Goal: Task Accomplishment & Management: Manage account settings

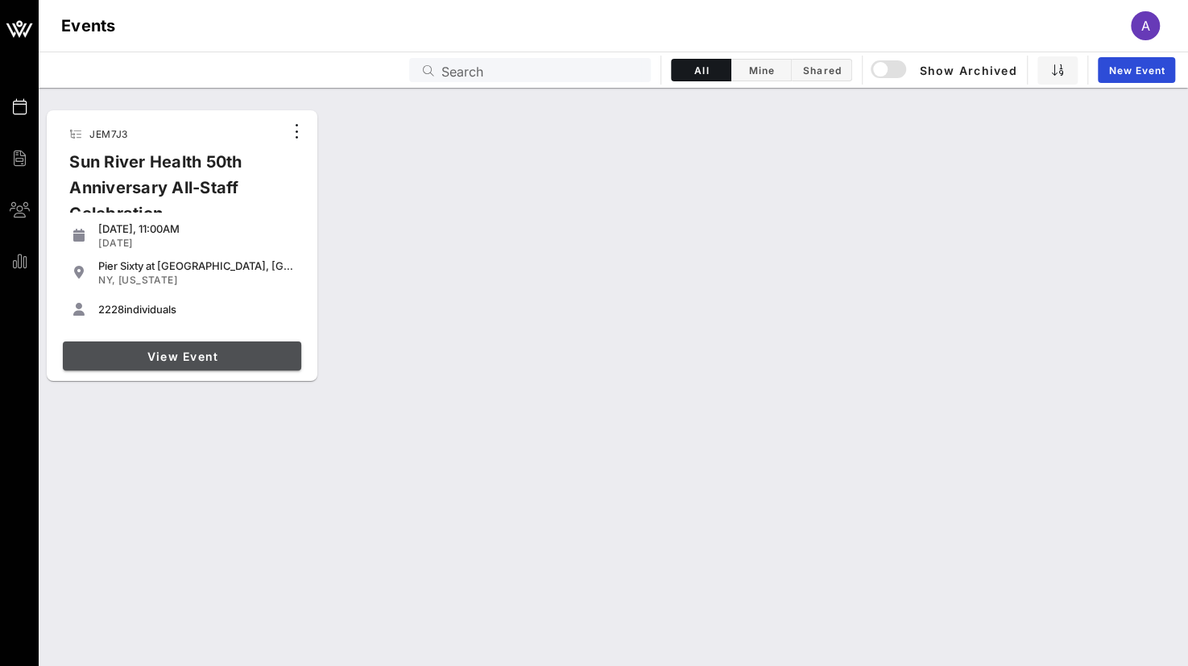
click at [143, 352] on span "View Event" at bounding box center [181, 356] width 225 height 14
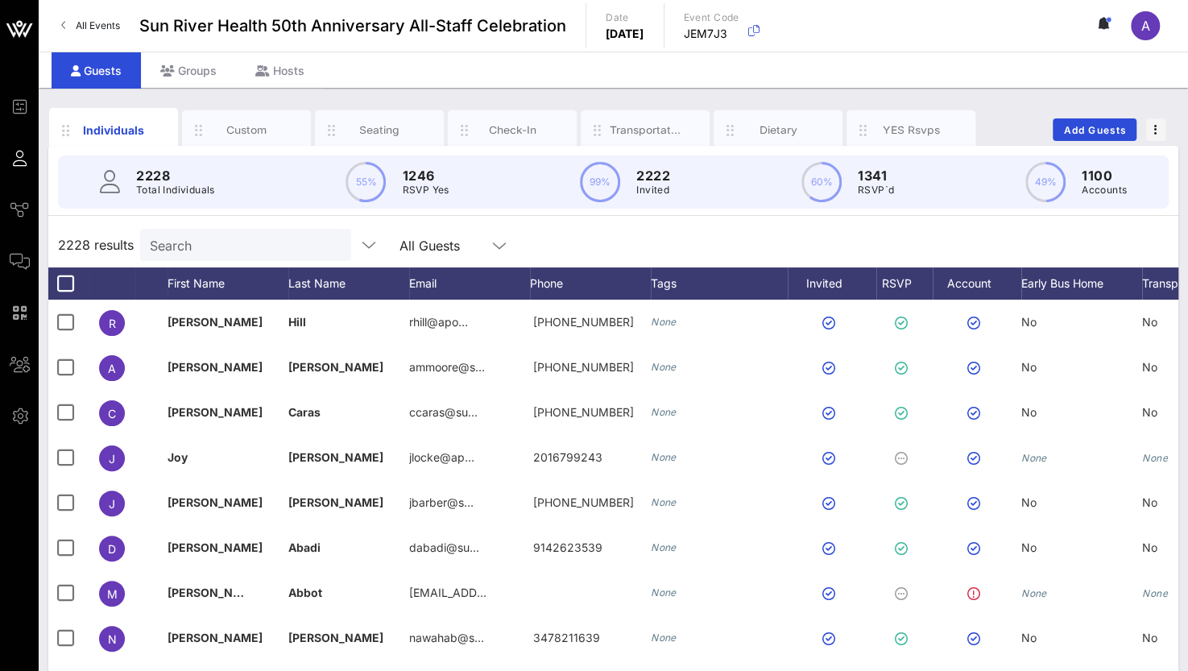
click at [213, 249] on input "Search" at bounding box center [244, 244] width 188 height 21
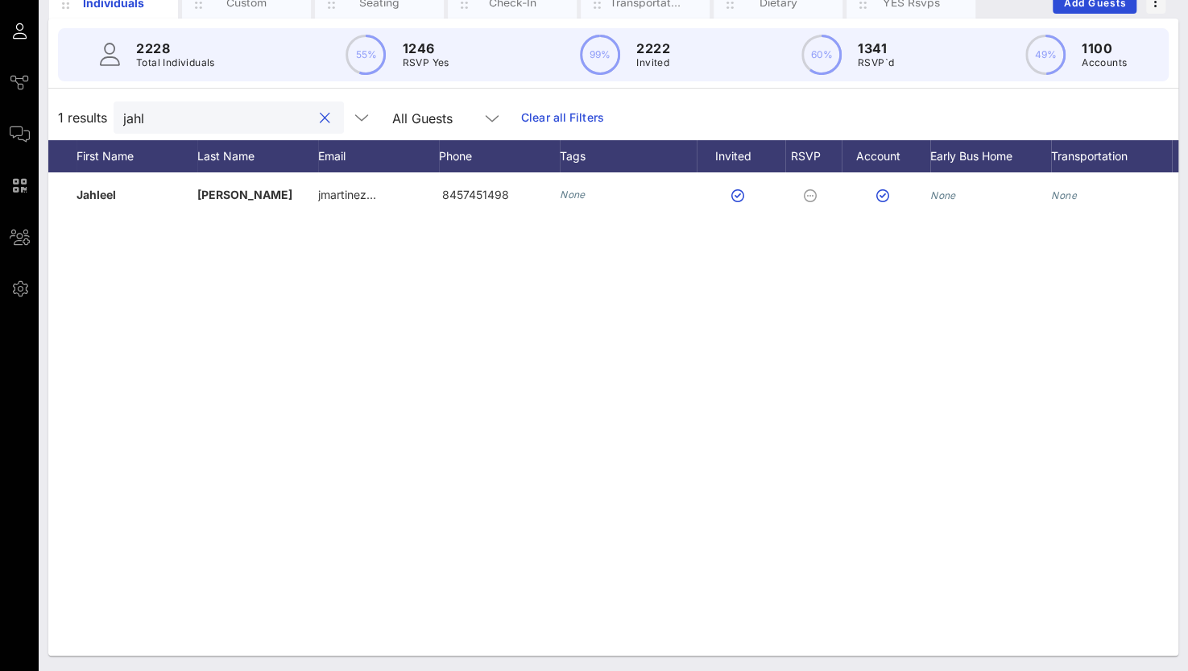
scroll to position [0, 125]
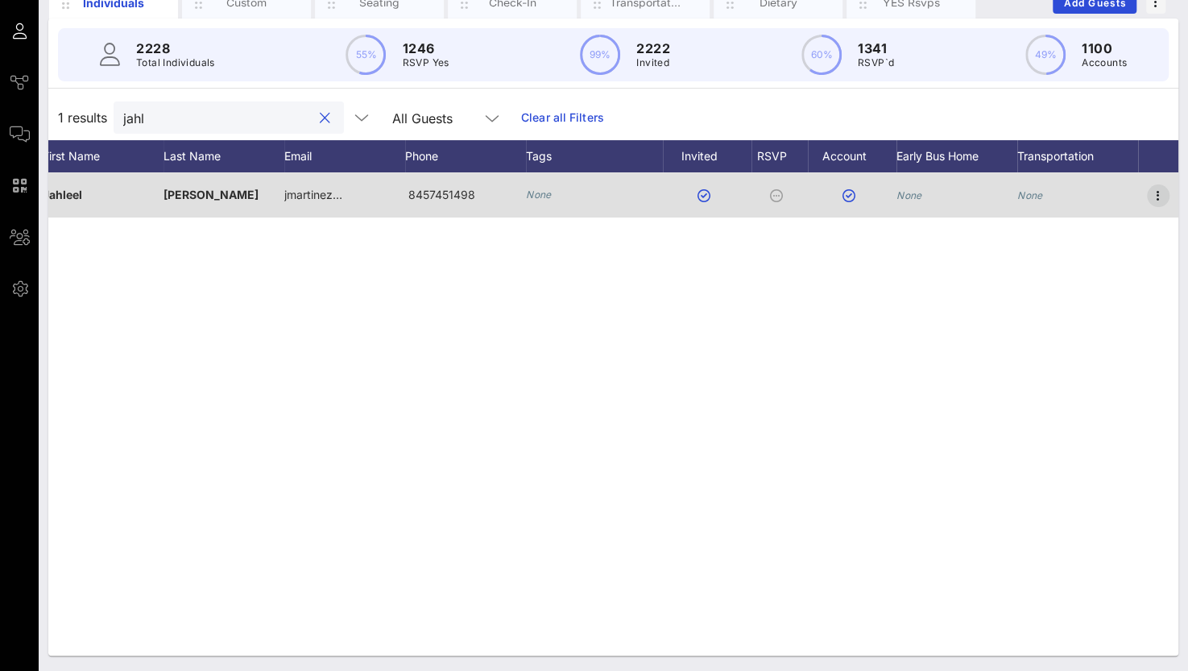
type input "jahl"
click at [1159, 188] on icon "button" at bounding box center [1157, 195] width 19 height 19
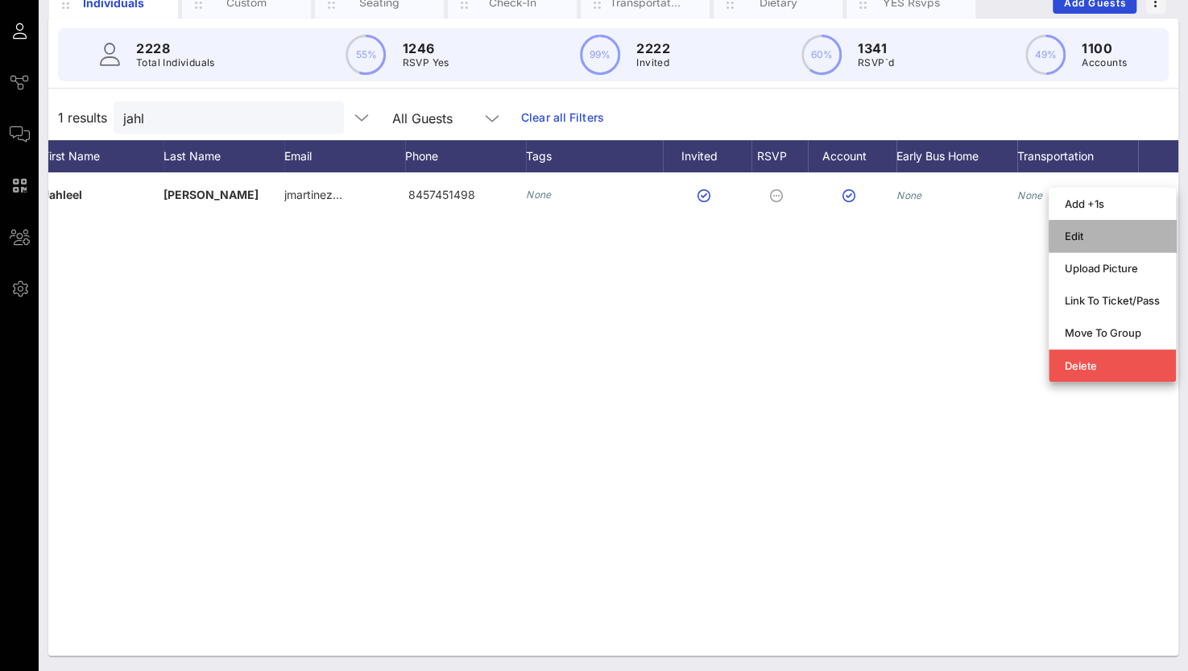
click at [1079, 235] on div "Edit" at bounding box center [1111, 235] width 95 height 13
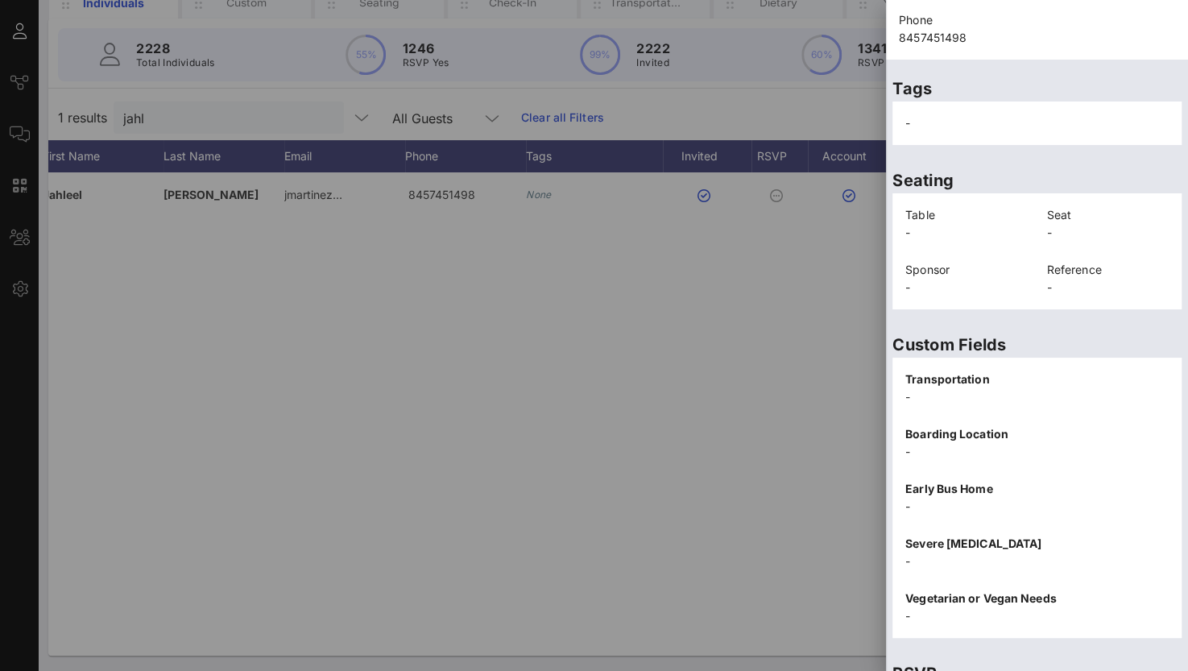
scroll to position [344, 0]
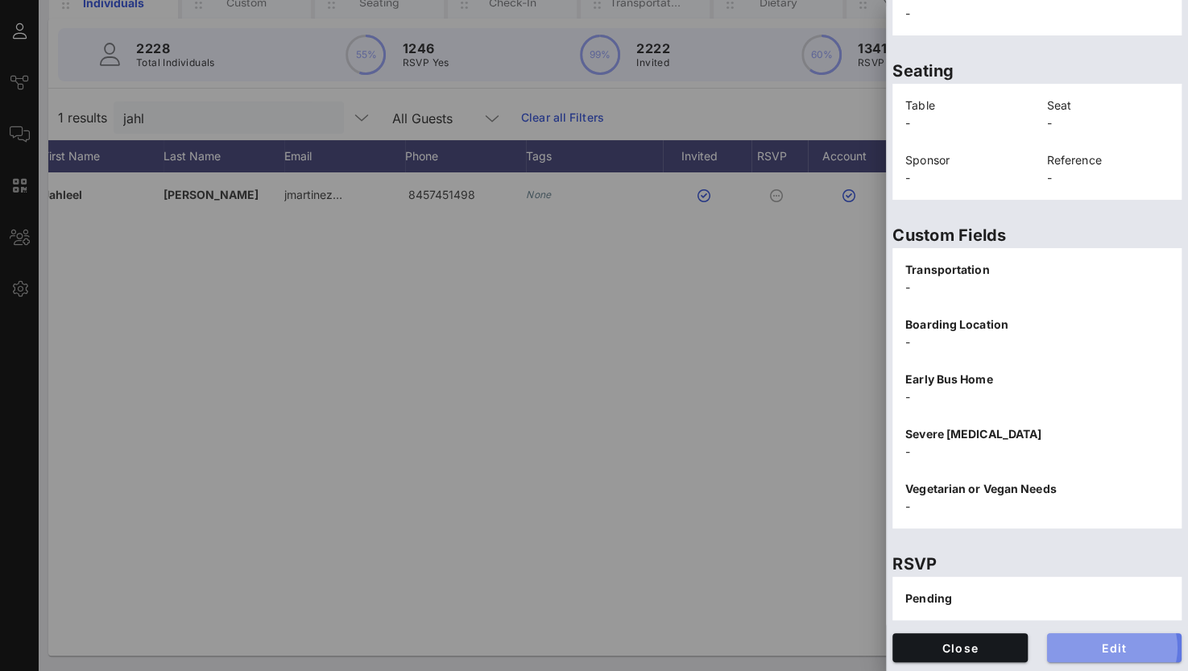
click at [1090, 647] on span "Edit" at bounding box center [1115, 648] width 110 height 14
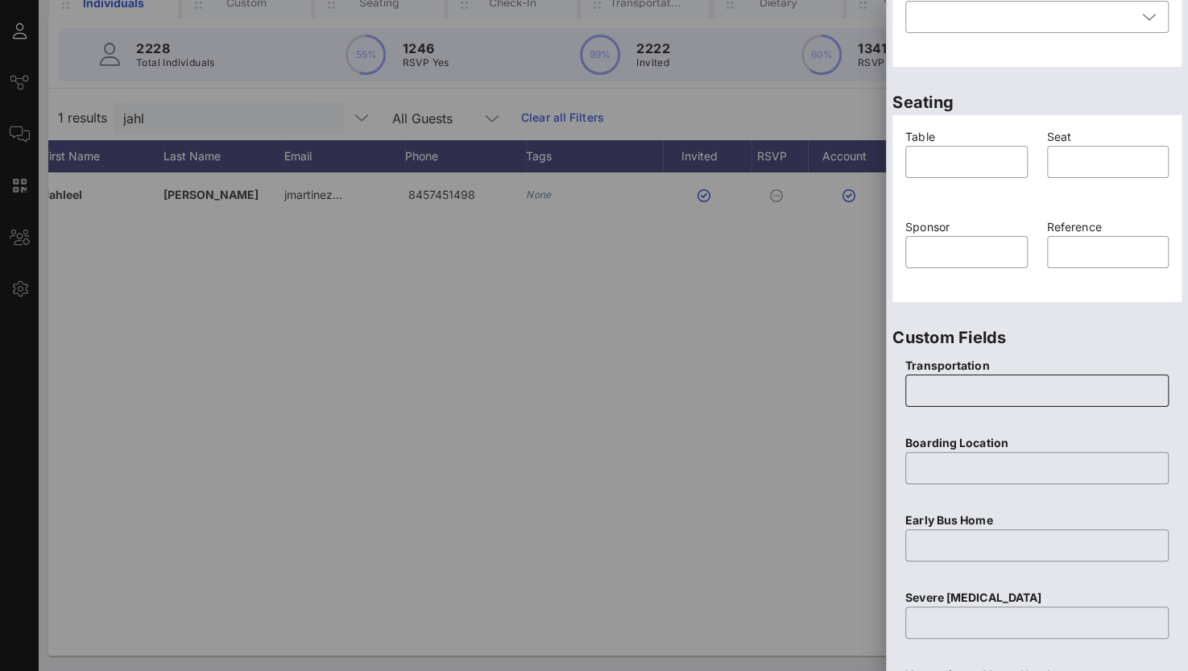
click at [955, 393] on input "text" at bounding box center [1037, 391] width 244 height 26
type input "None"
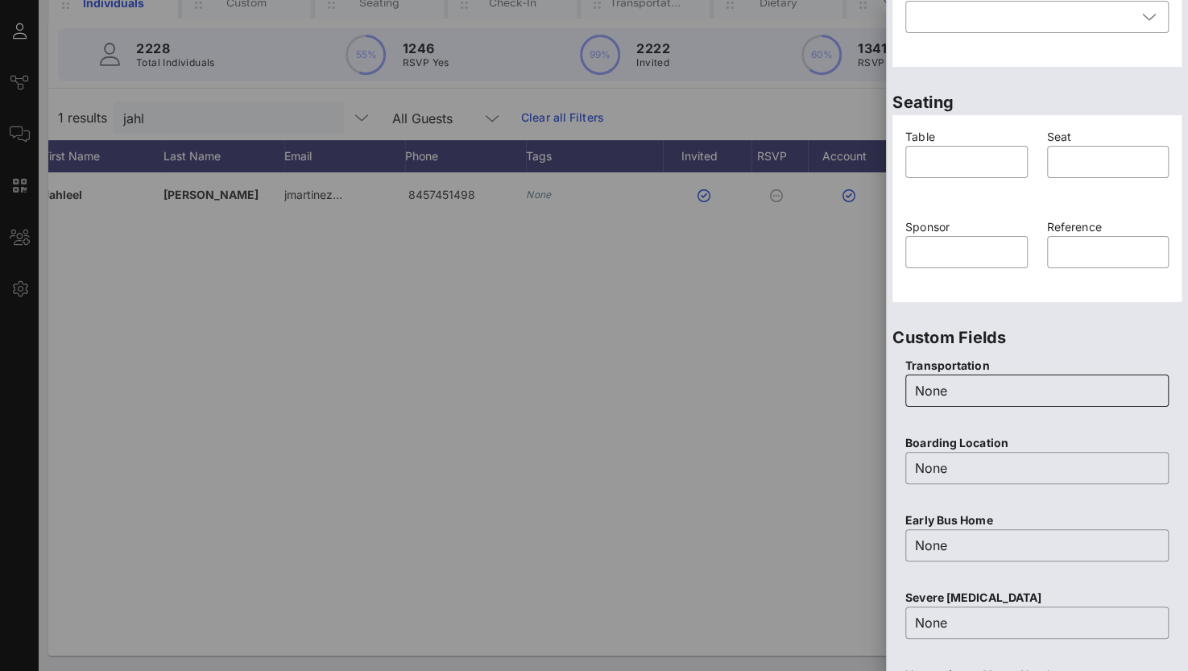
scroll to position [630, 0]
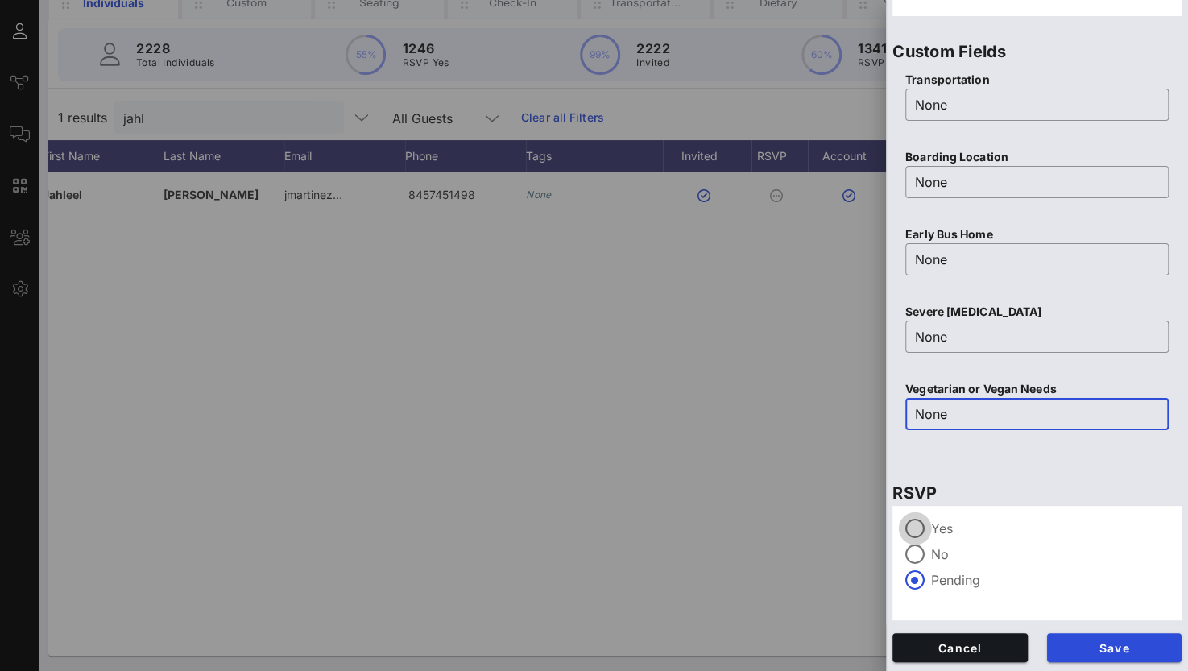
type input "None"
click at [903, 520] on div at bounding box center [914, 527] width 27 height 27
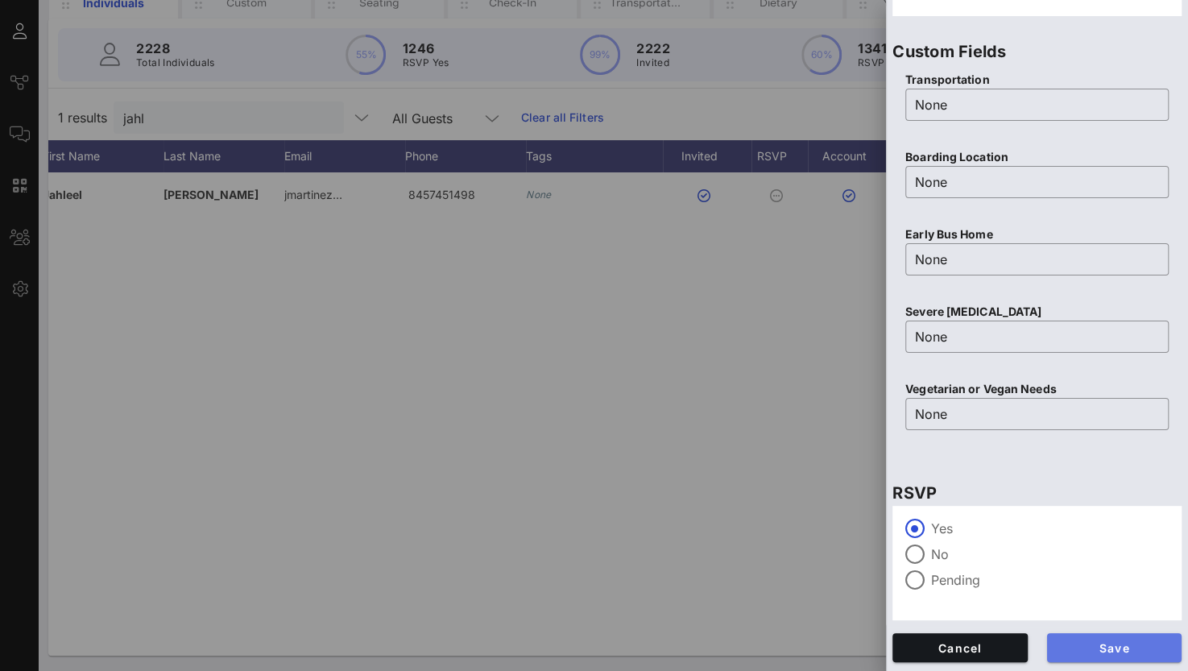
click at [1073, 650] on span "Save" at bounding box center [1115, 648] width 110 height 14
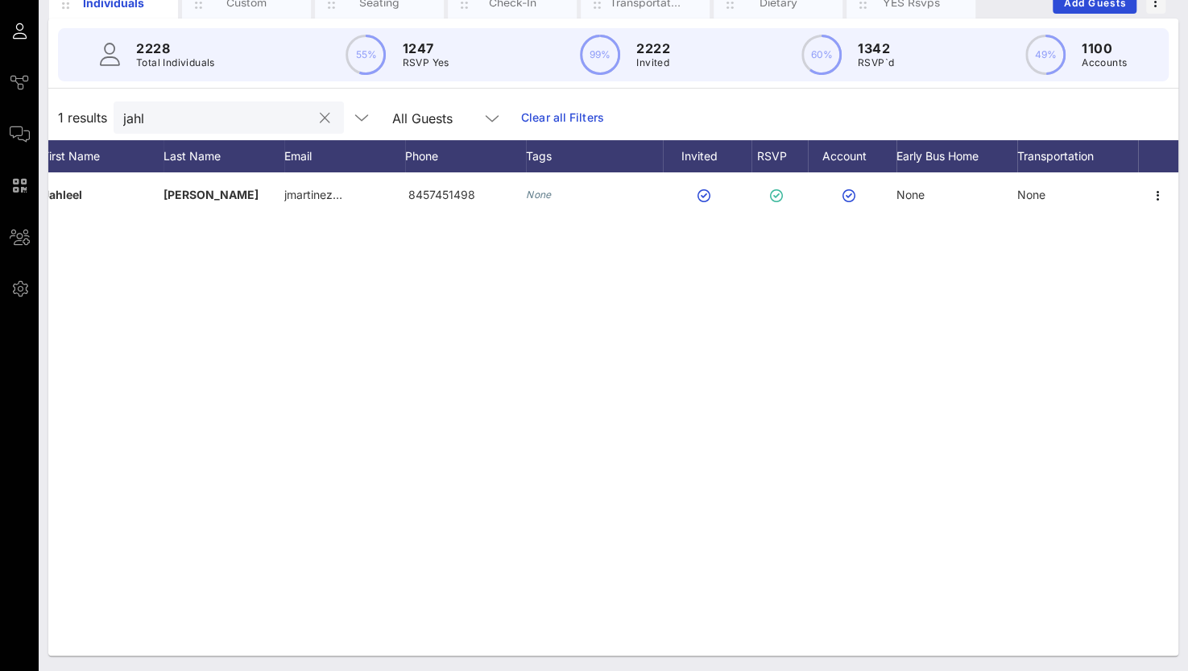
click at [180, 121] on input "jahl" at bounding box center [217, 117] width 188 height 21
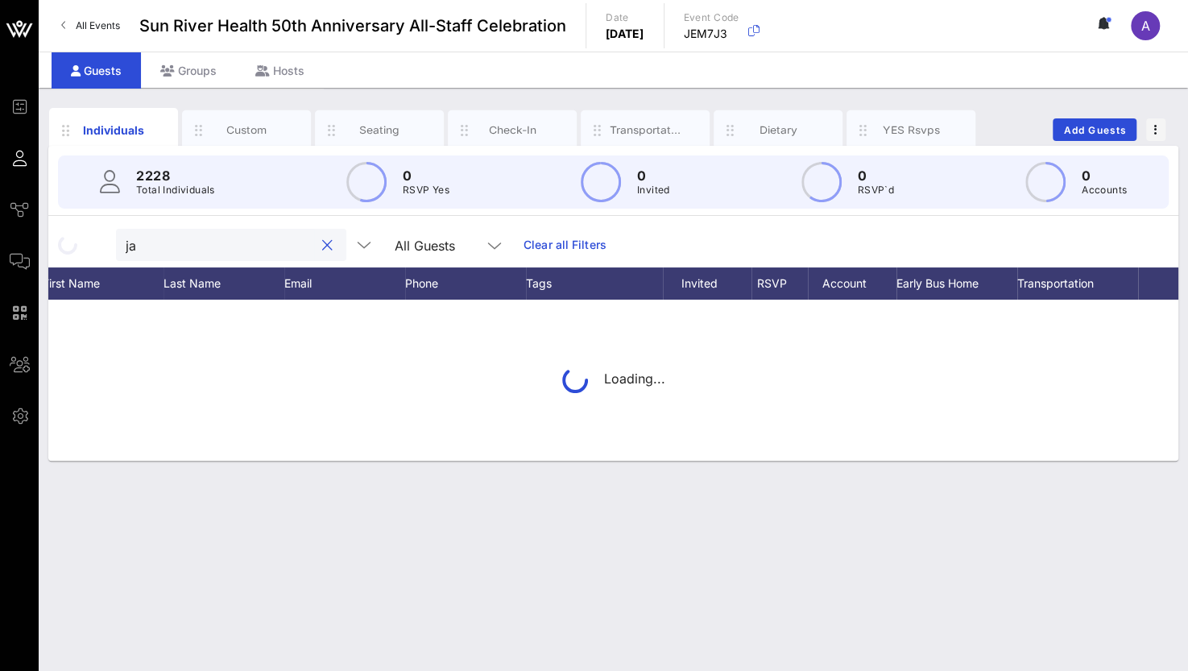
scroll to position [0, 0]
type input "j"
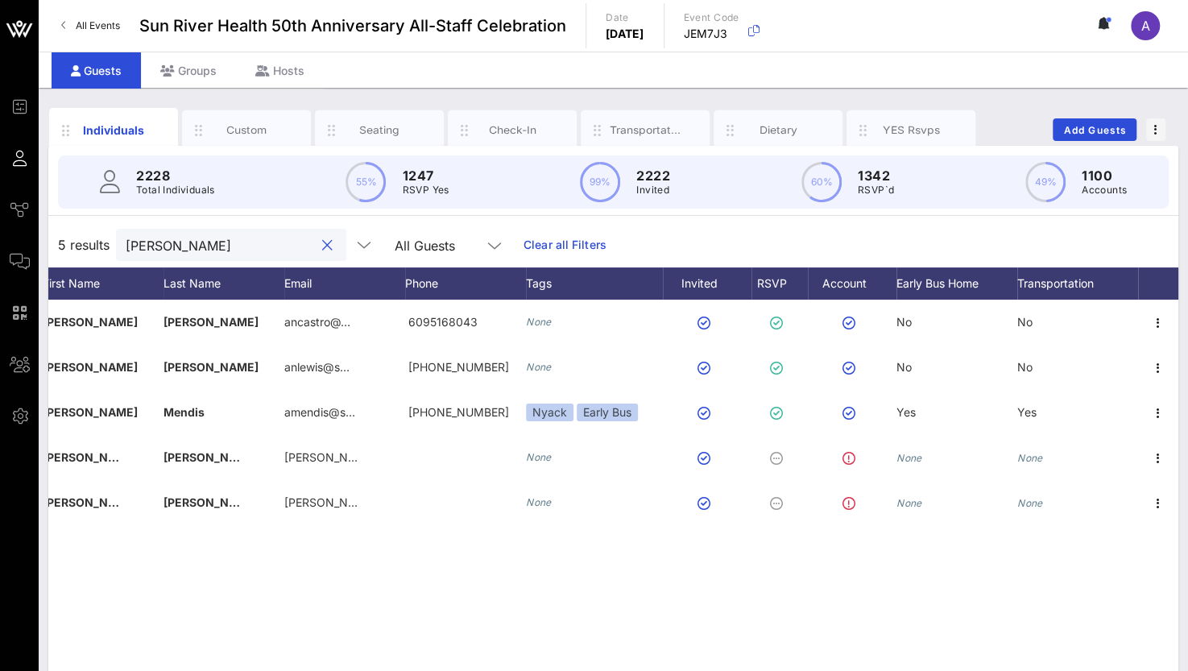
drag, startPoint x: 182, startPoint y: 247, endPoint x: 101, endPoint y: 248, distance: 80.5
click at [101, 248] on div "5 results [PERSON_NAME] All Guests Clear all Filters" at bounding box center [613, 244] width 1130 height 45
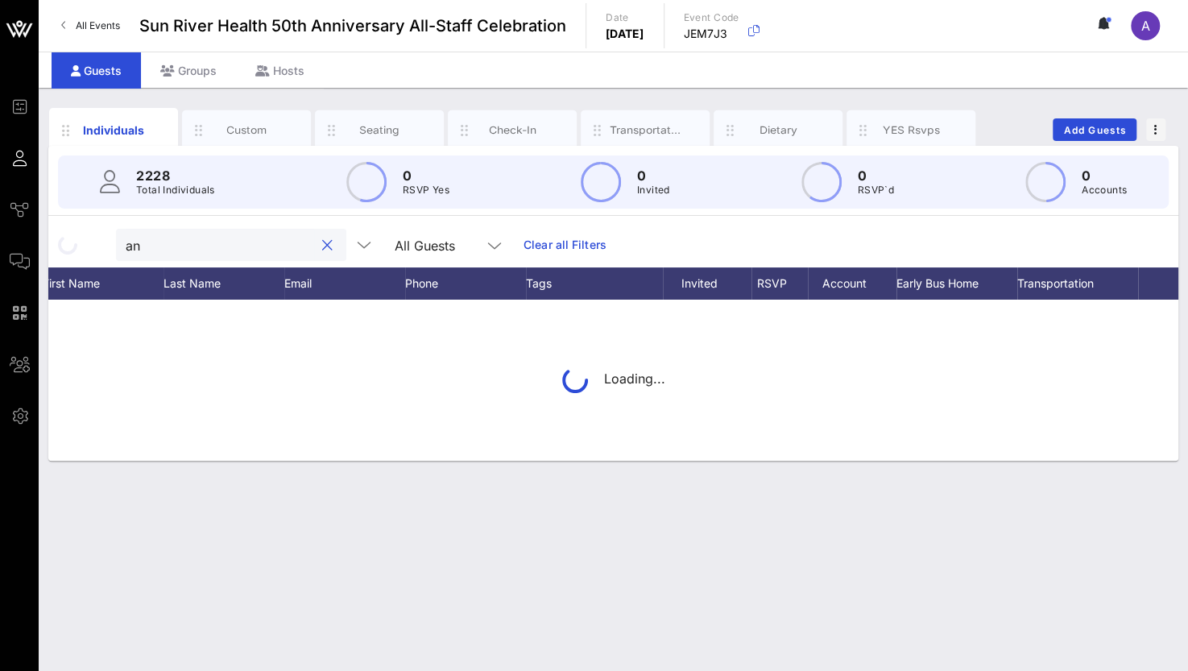
type input "a"
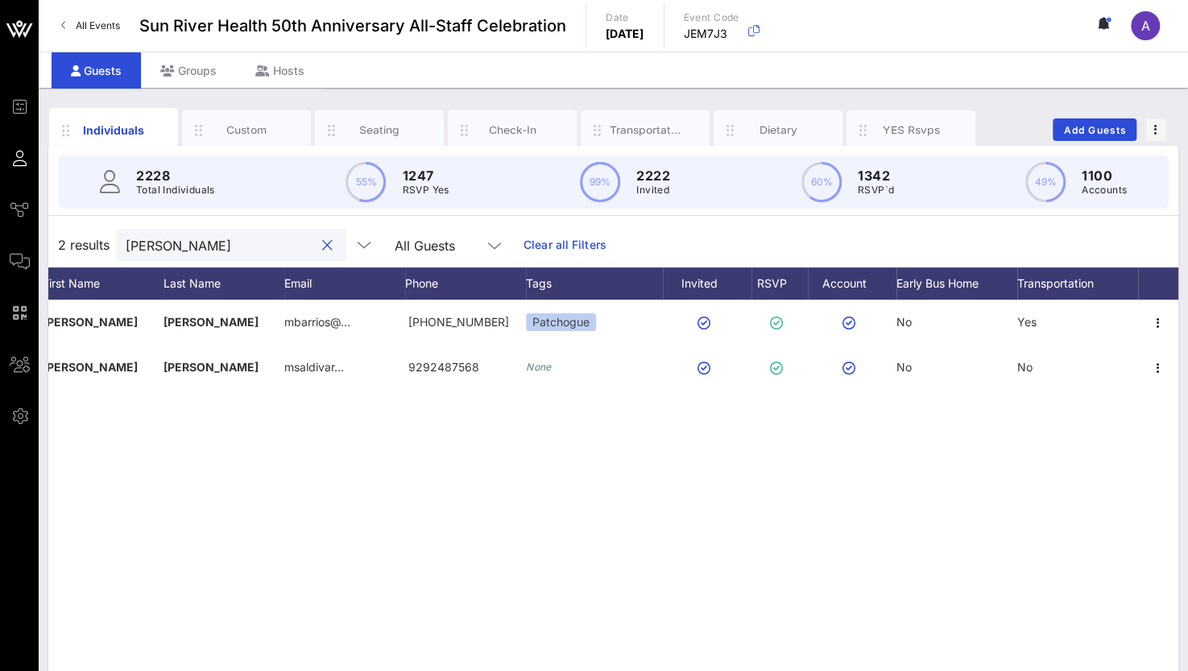
drag, startPoint x: 197, startPoint y: 256, endPoint x: 110, endPoint y: 235, distance: 89.4
click at [110, 235] on div "2 results [PERSON_NAME] All Guests Clear all Filters" at bounding box center [613, 244] width 1130 height 45
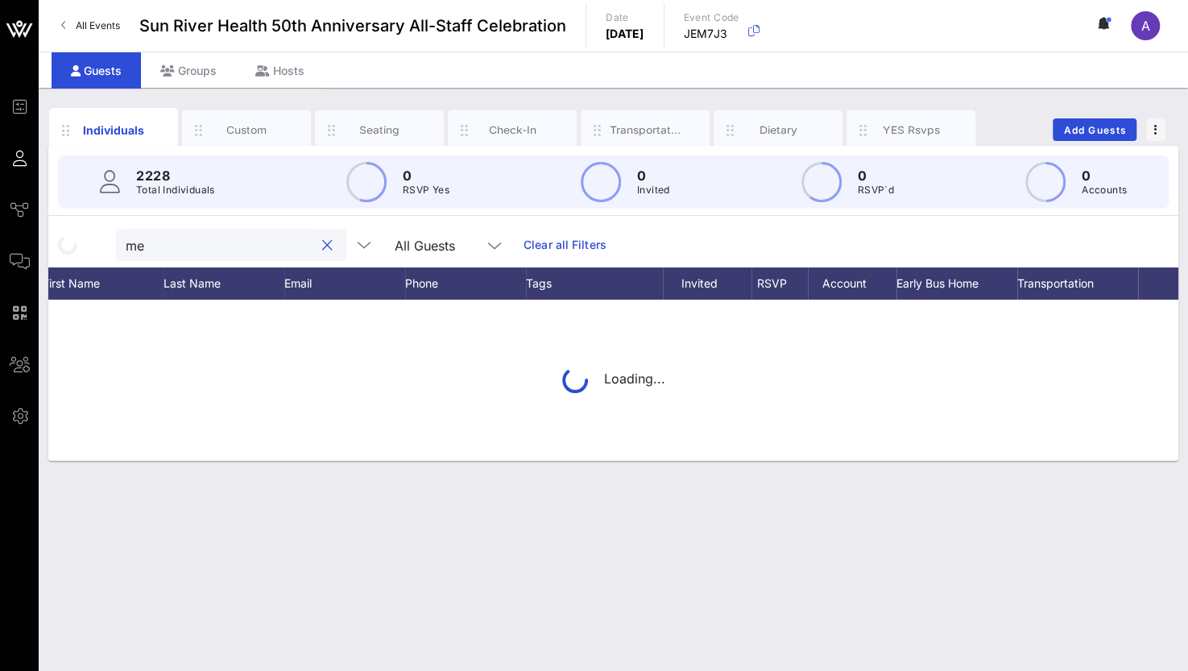
type input "m"
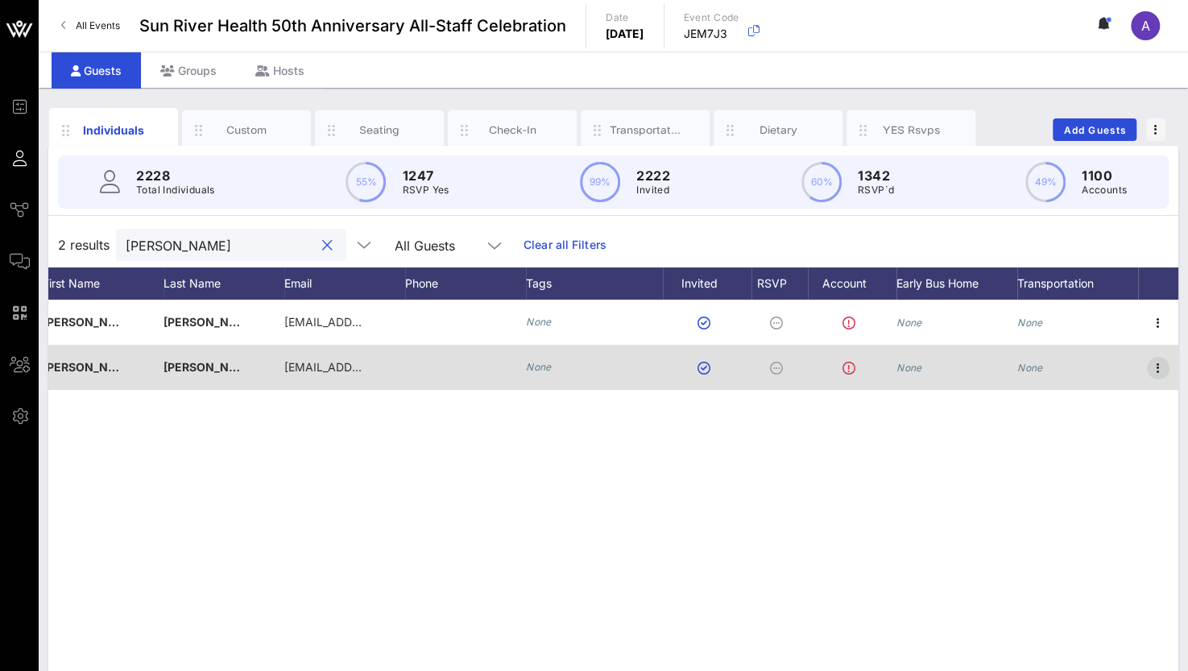
type input "[PERSON_NAME]"
click at [1159, 368] on icon "button" at bounding box center [1157, 367] width 19 height 19
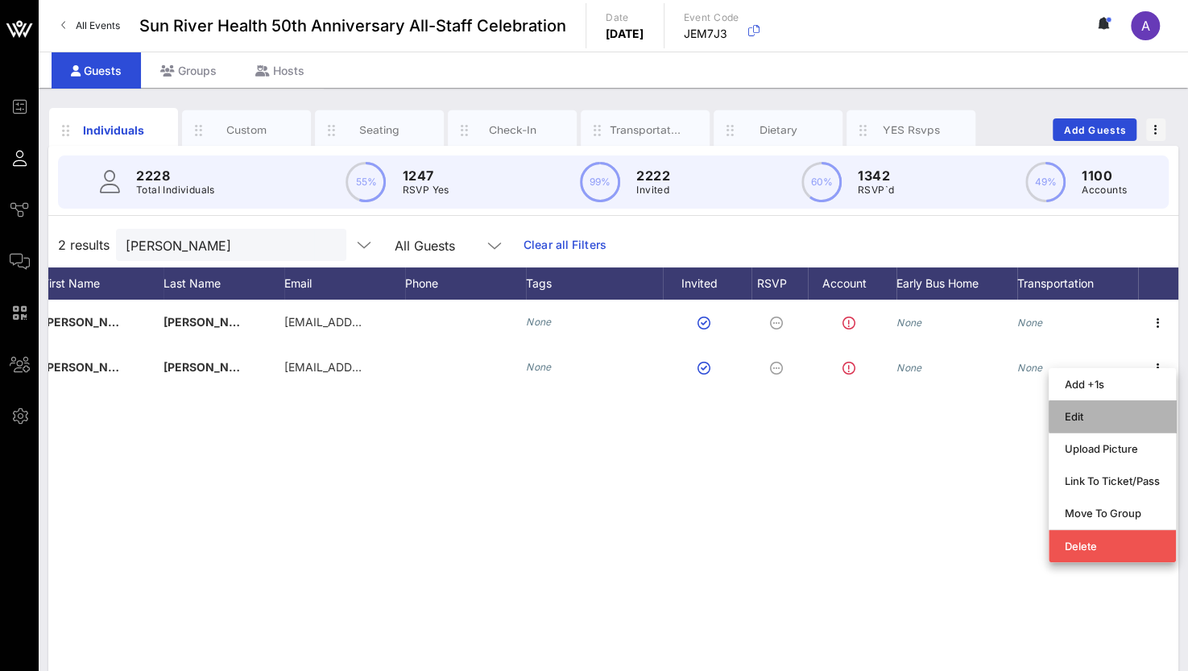
click at [1076, 418] on div "Edit" at bounding box center [1111, 416] width 95 height 13
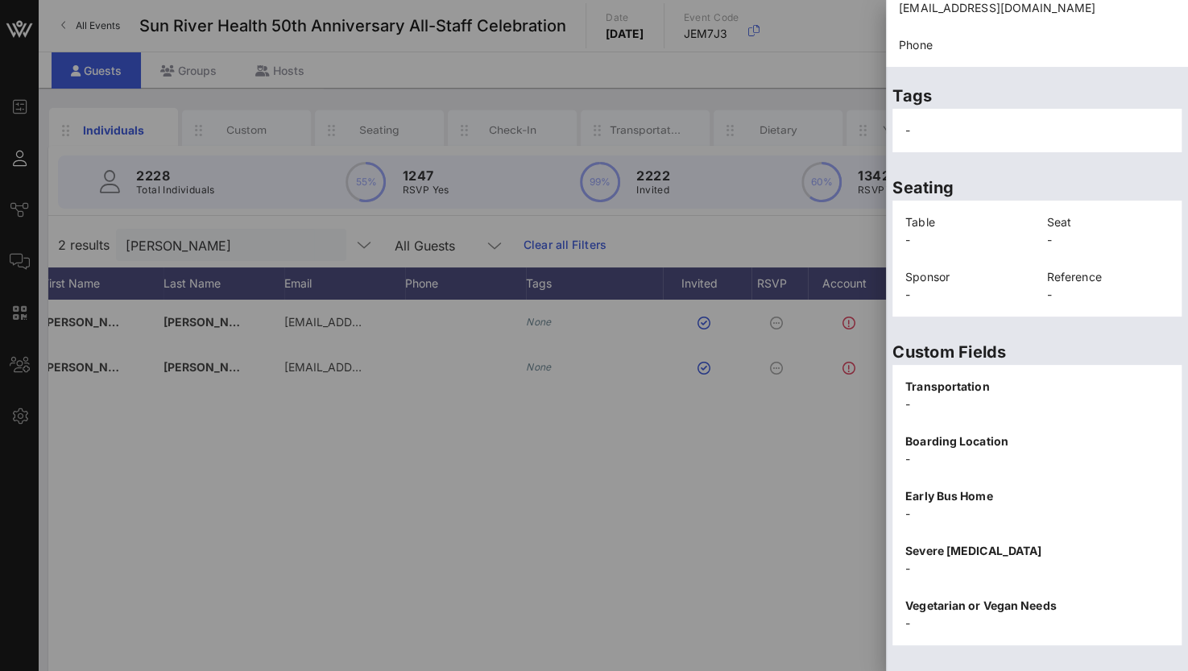
scroll to position [326, 0]
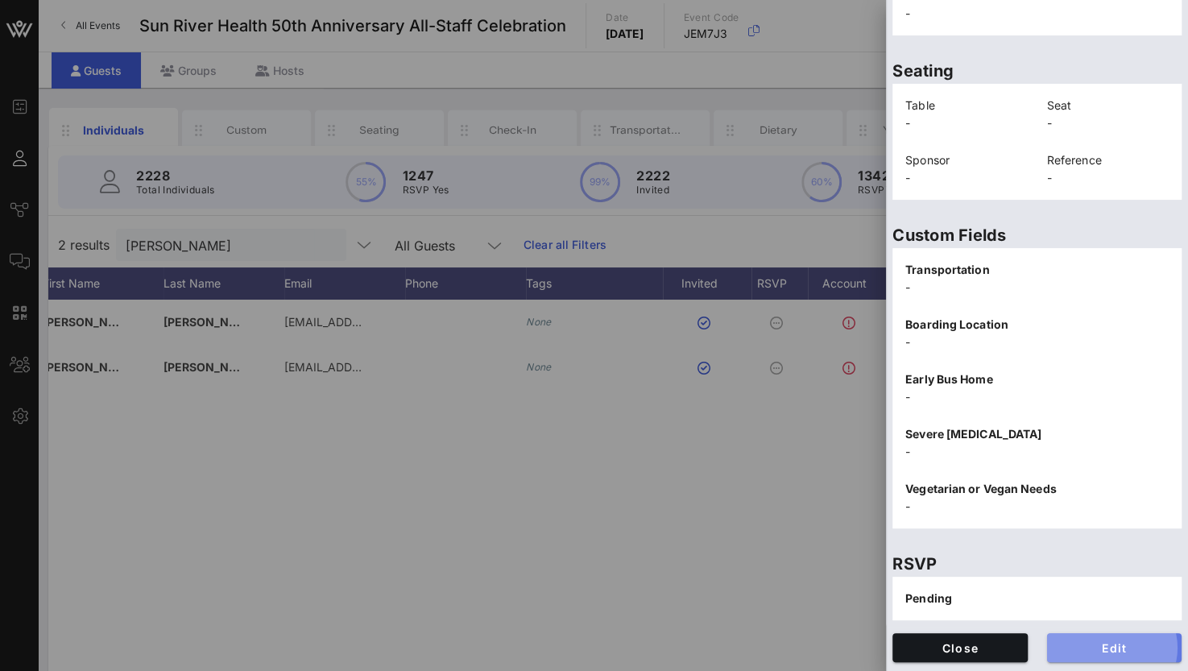
click at [1079, 647] on span "Edit" at bounding box center [1115, 648] width 110 height 14
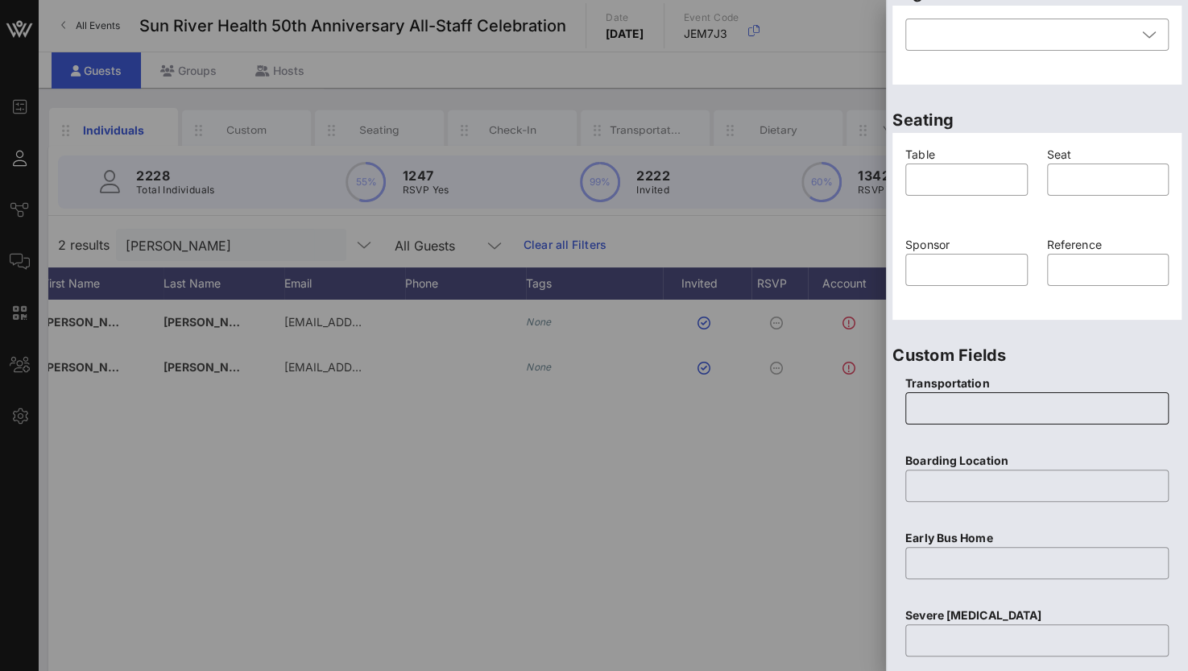
click at [973, 413] on input "text" at bounding box center [1037, 408] width 244 height 26
type input "None"
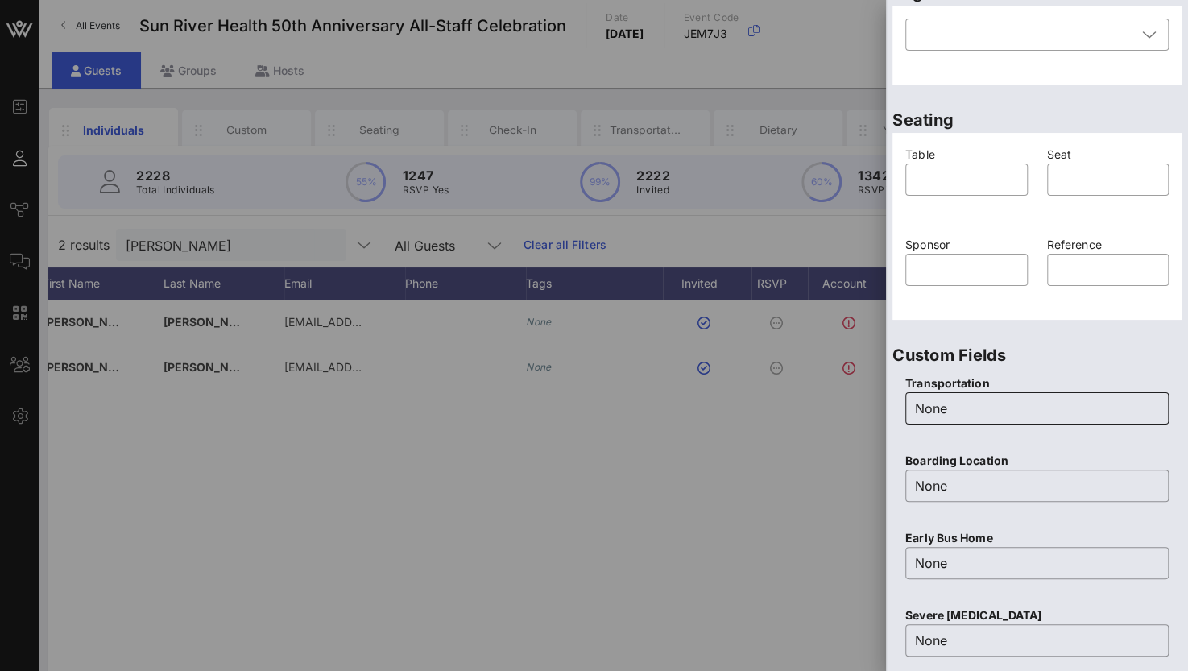
scroll to position [630, 0]
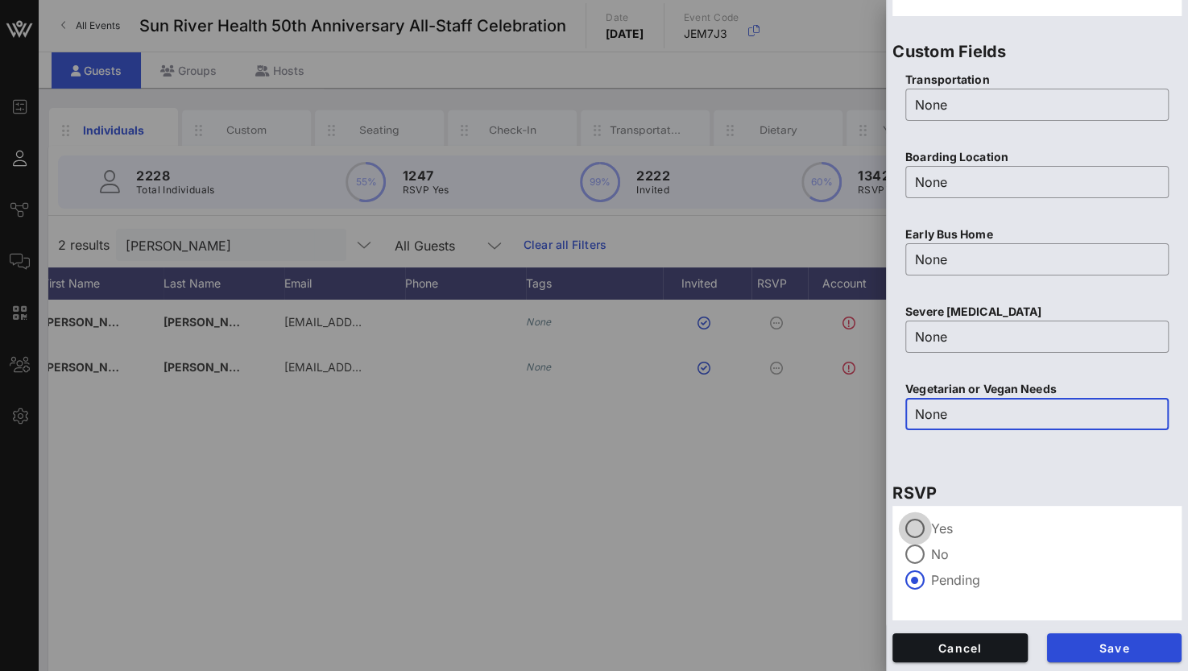
type input "None"
click at [921, 534] on div at bounding box center [914, 527] width 27 height 27
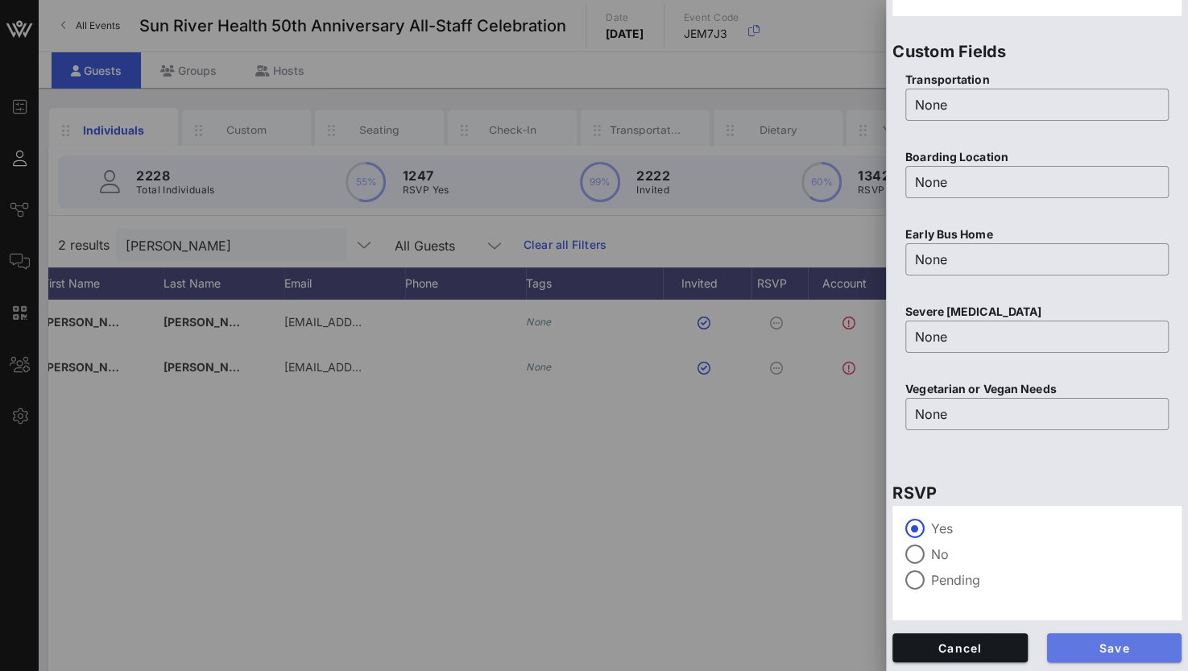
click at [1104, 647] on span "Save" at bounding box center [1115, 648] width 110 height 14
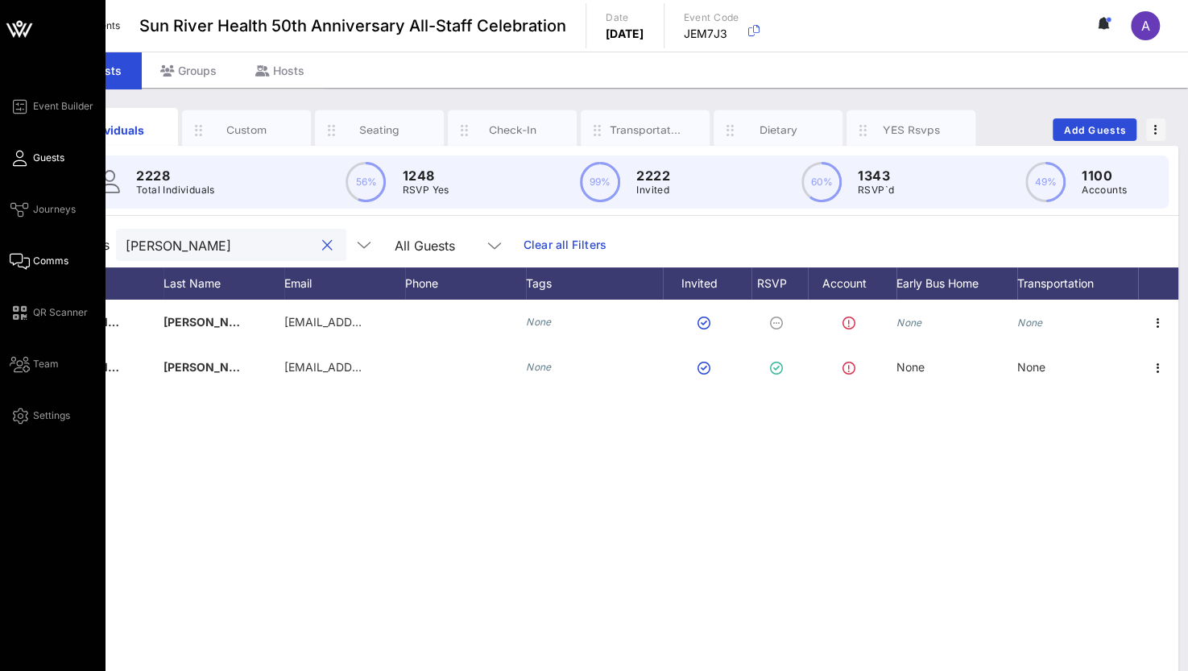
drag, startPoint x: 185, startPoint y: 238, endPoint x: 18, endPoint y: 263, distance: 169.4
click at [35, 253] on div "Event Builder Guests Journeys Comms QR Scanner Team Settings Sun River Health 5…" at bounding box center [594, 399] width 1188 height 799
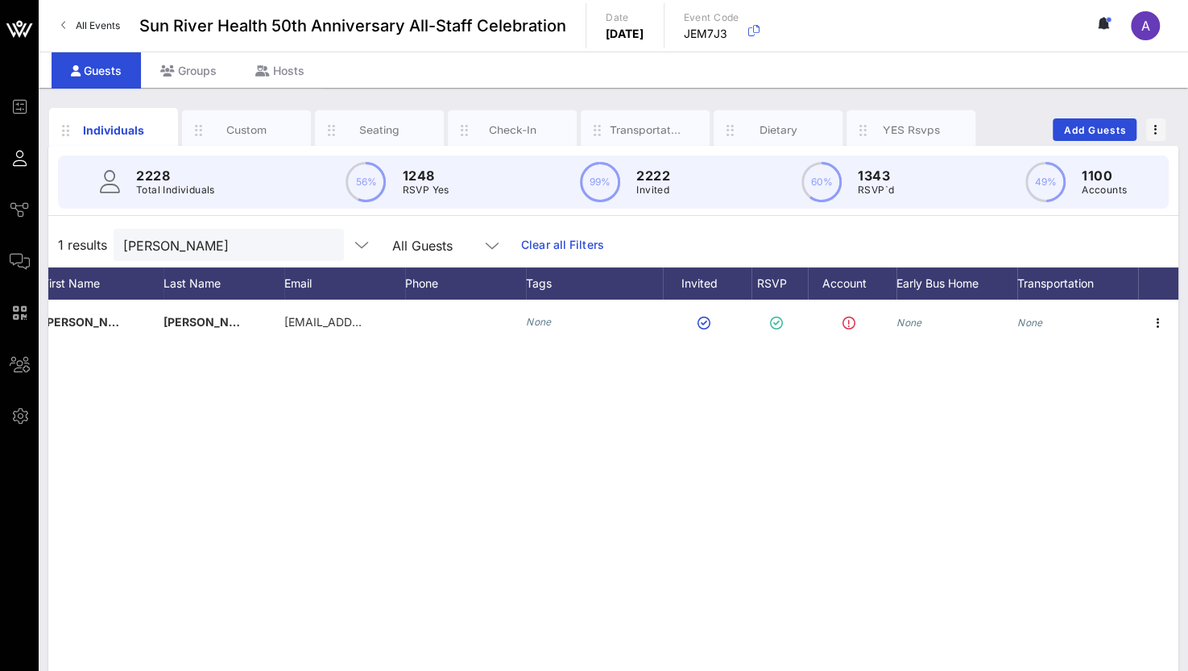
click at [917, 659] on div "R [PERSON_NAME] [EMAIL_ADDRESS][DOMAIN_NAME] None None None" at bounding box center [613, 541] width 1130 height 483
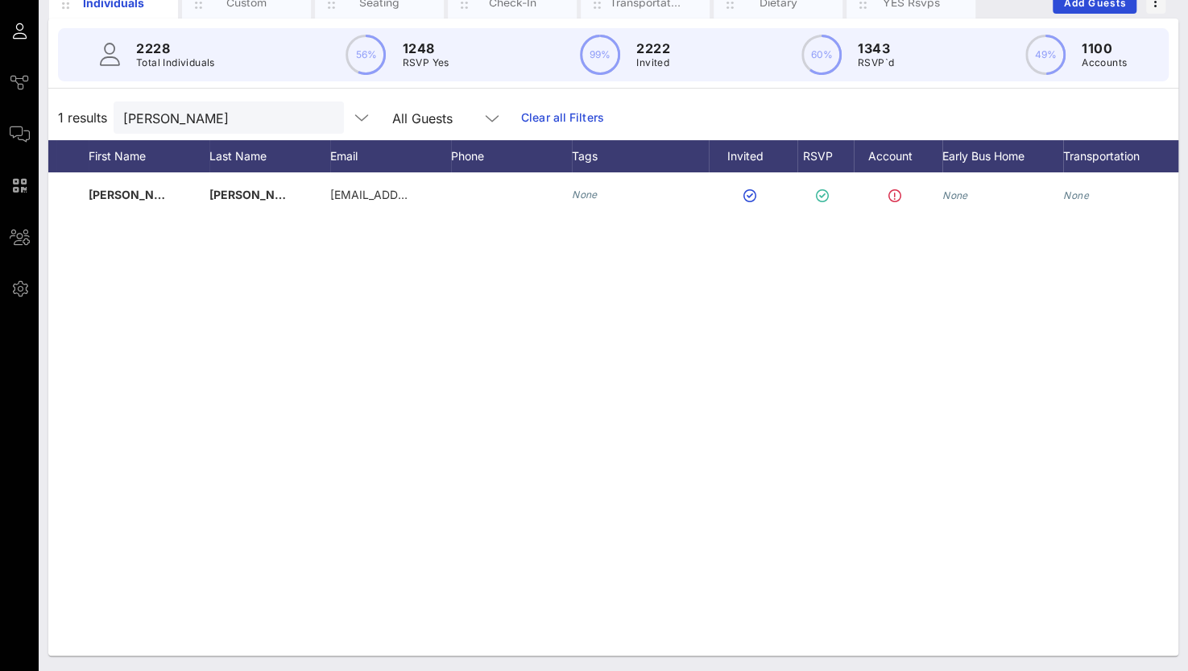
scroll to position [0, 68]
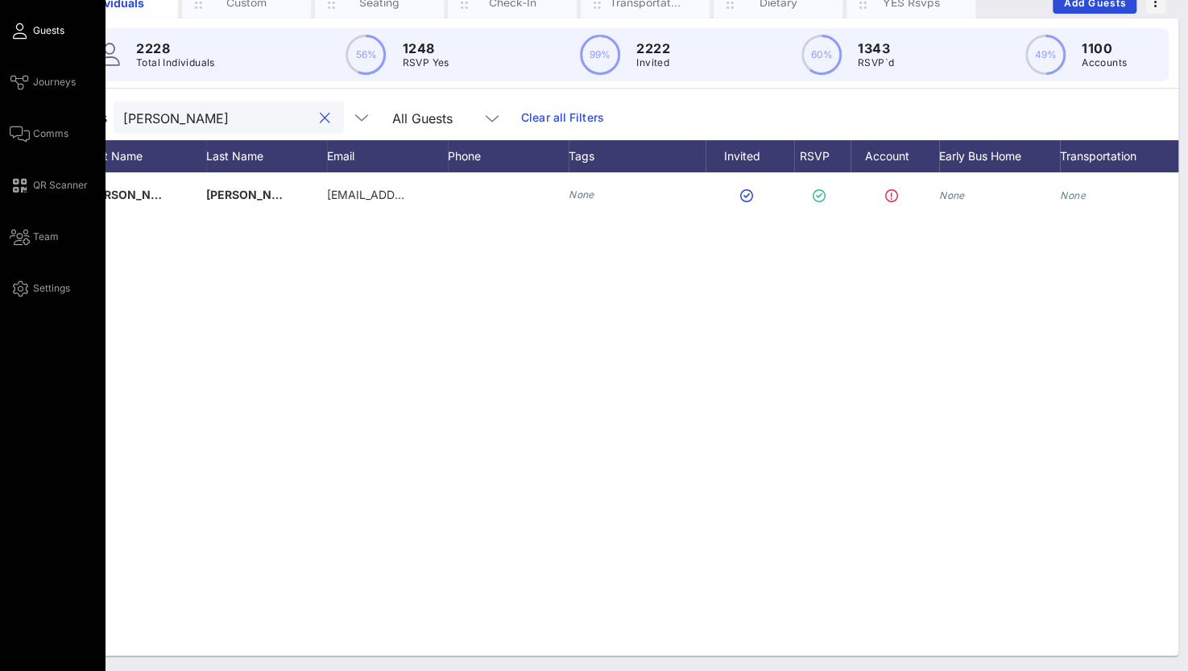
drag, startPoint x: 251, startPoint y: 113, endPoint x: 23, endPoint y: 115, distance: 228.7
click at [23, 115] on div "Event Builder Guests Journeys Comms QR Scanner Team Settings Sun River Health 5…" at bounding box center [594, 272] width 1188 height 799
click at [23, 115] on div "Event Builder Guests Journeys Comms QR Scanner Team Settings" at bounding box center [57, 133] width 95 height 329
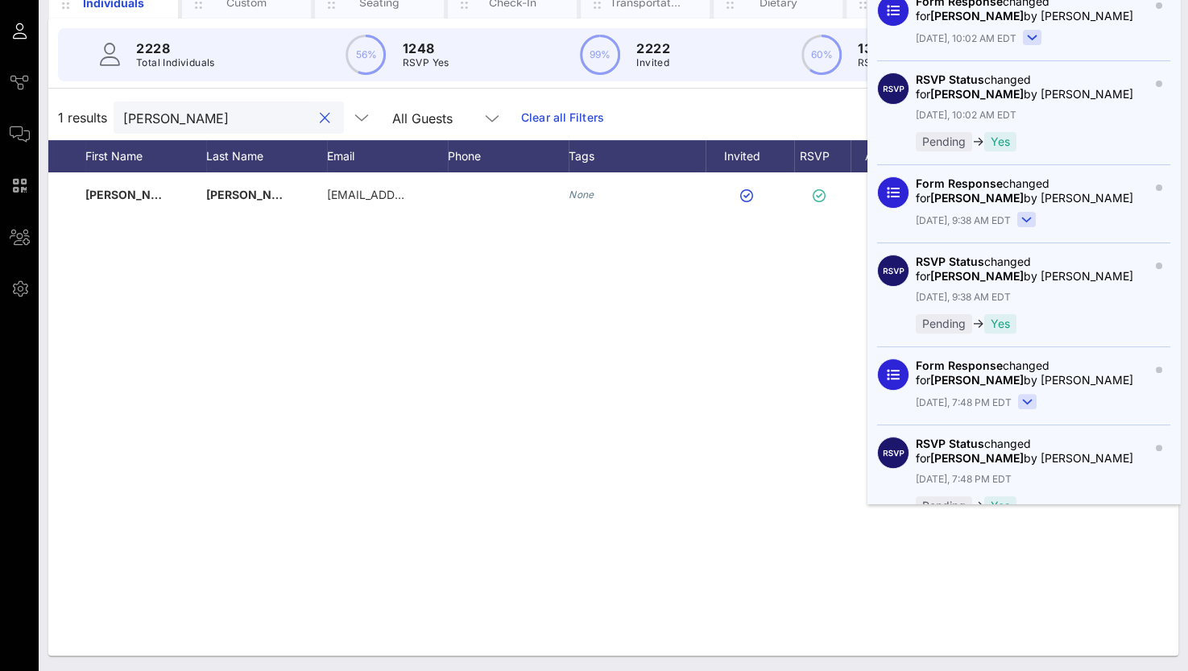
click at [256, 116] on input "[PERSON_NAME]" at bounding box center [217, 117] width 188 height 21
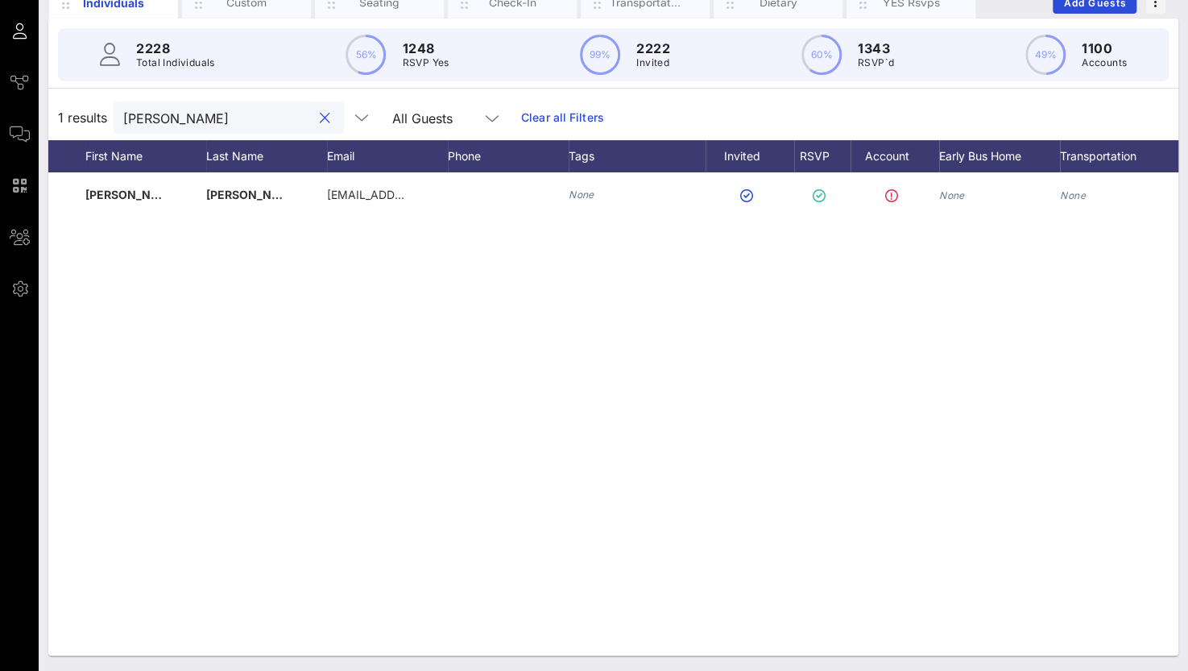
drag, startPoint x: 253, startPoint y: 118, endPoint x: 57, endPoint y: 122, distance: 195.7
click at [57, 122] on div "1 results [PERSON_NAME] All Guests Clear all Filters" at bounding box center [613, 117] width 1130 height 45
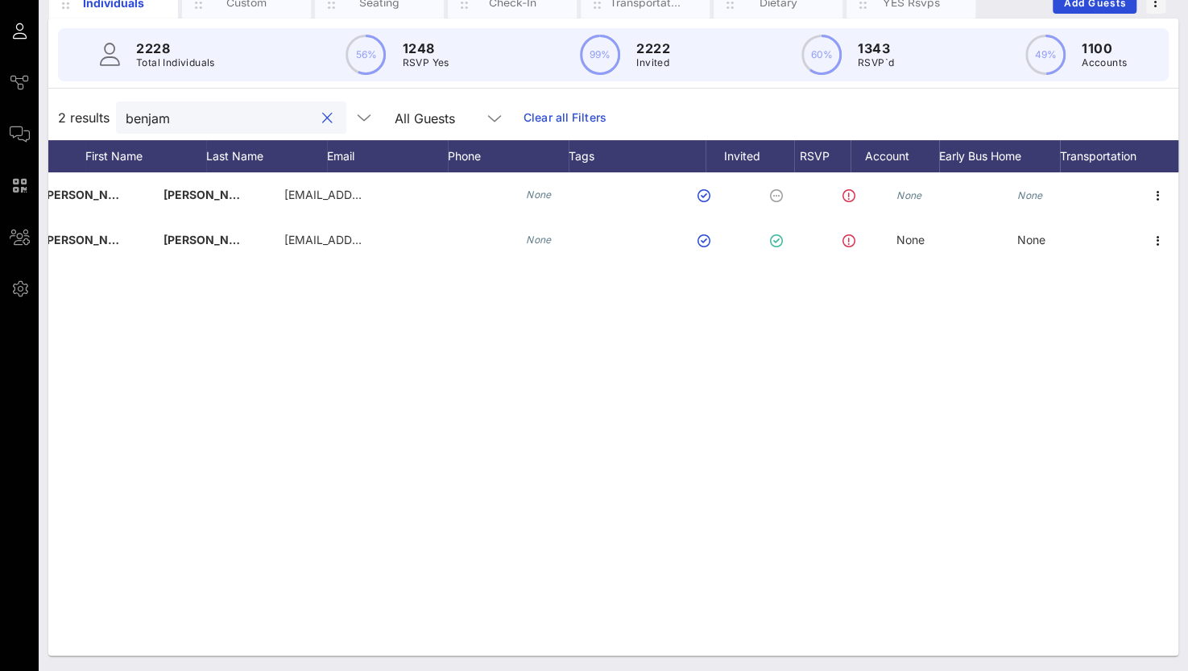
scroll to position [0, 125]
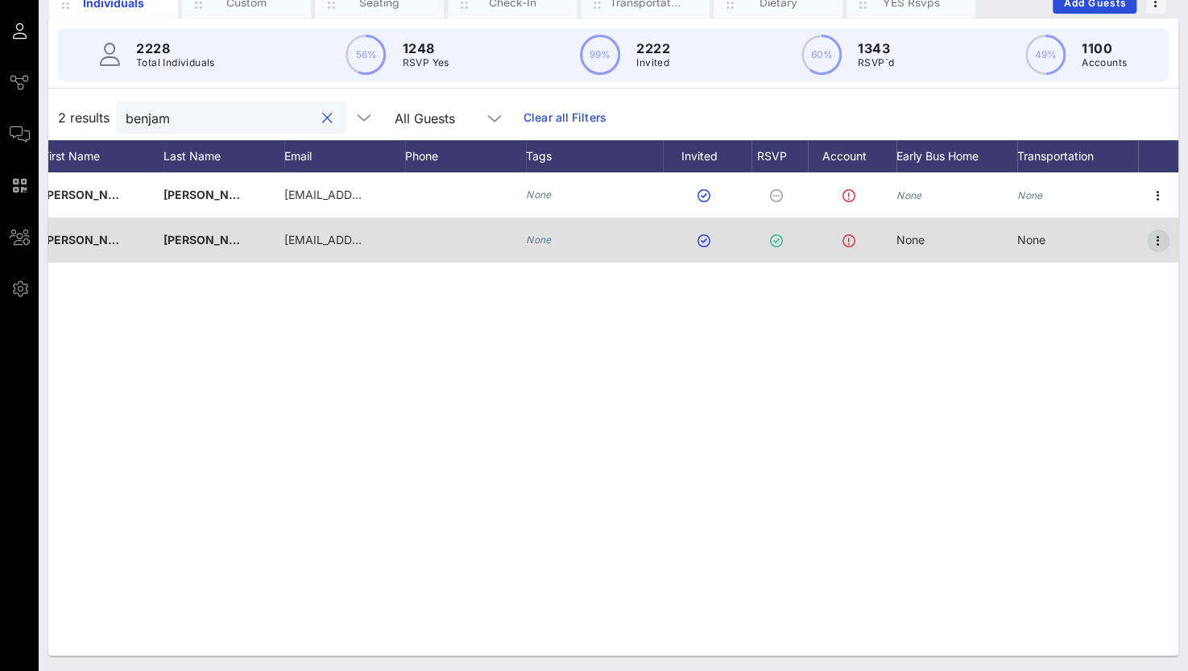
type input "benjam"
click at [1158, 237] on icon "button" at bounding box center [1157, 240] width 19 height 19
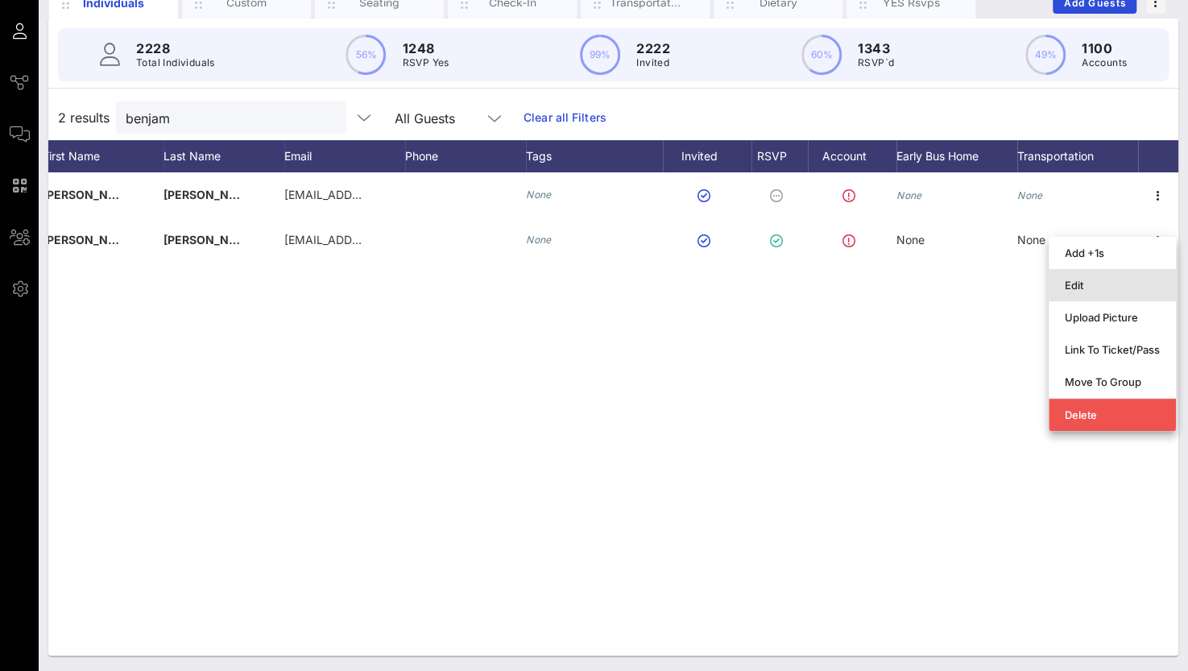
click at [1097, 284] on div "Edit" at bounding box center [1111, 285] width 95 height 13
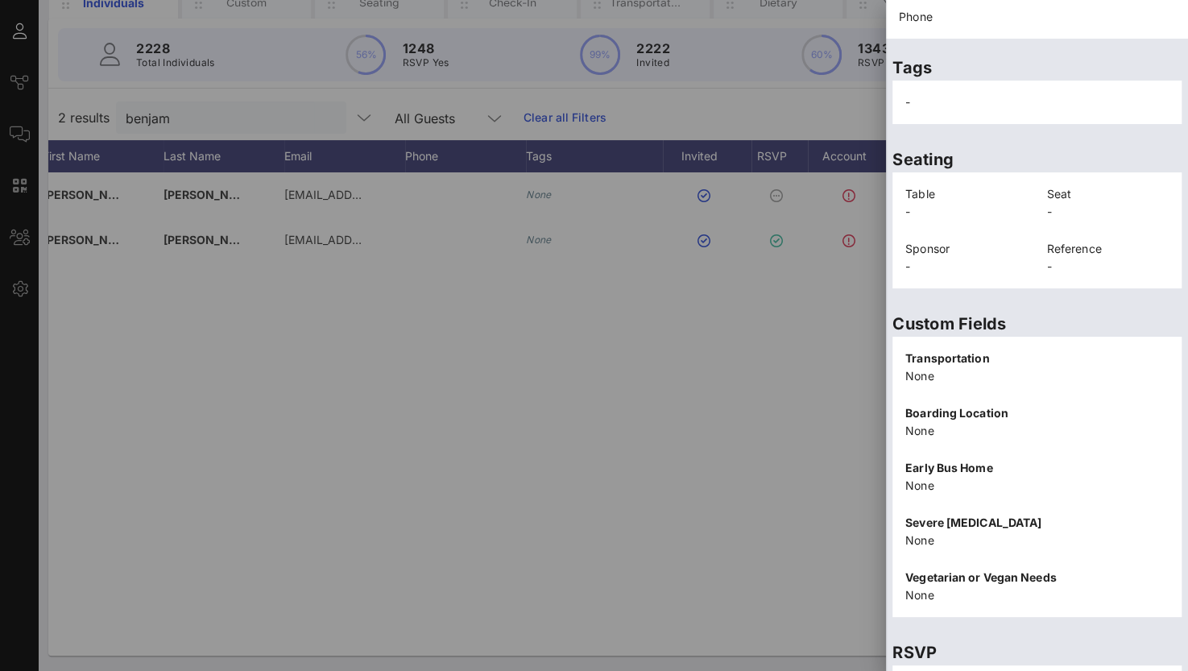
scroll to position [326, 0]
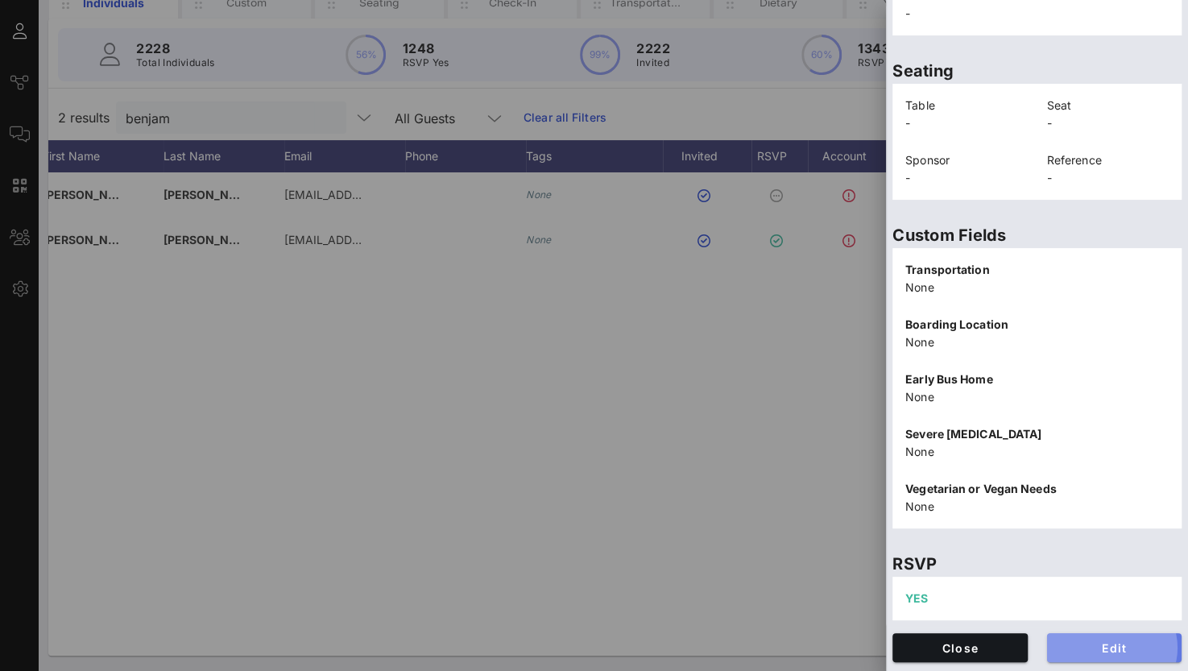
click at [1080, 647] on span "Edit" at bounding box center [1115, 648] width 110 height 14
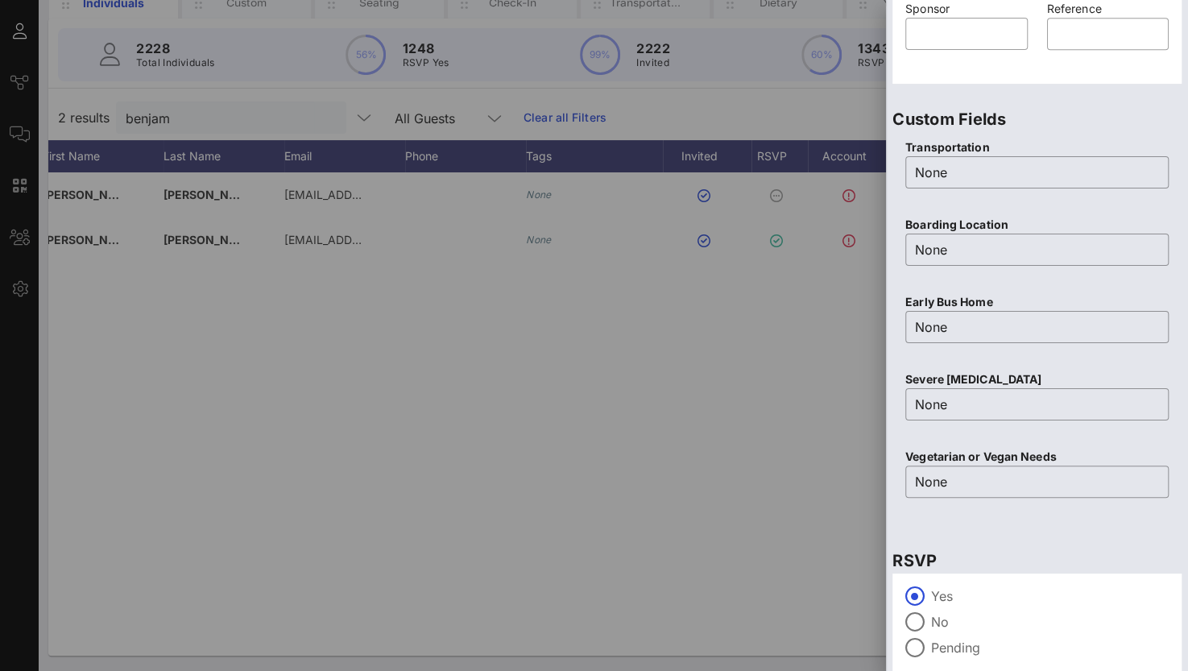
scroll to position [630, 0]
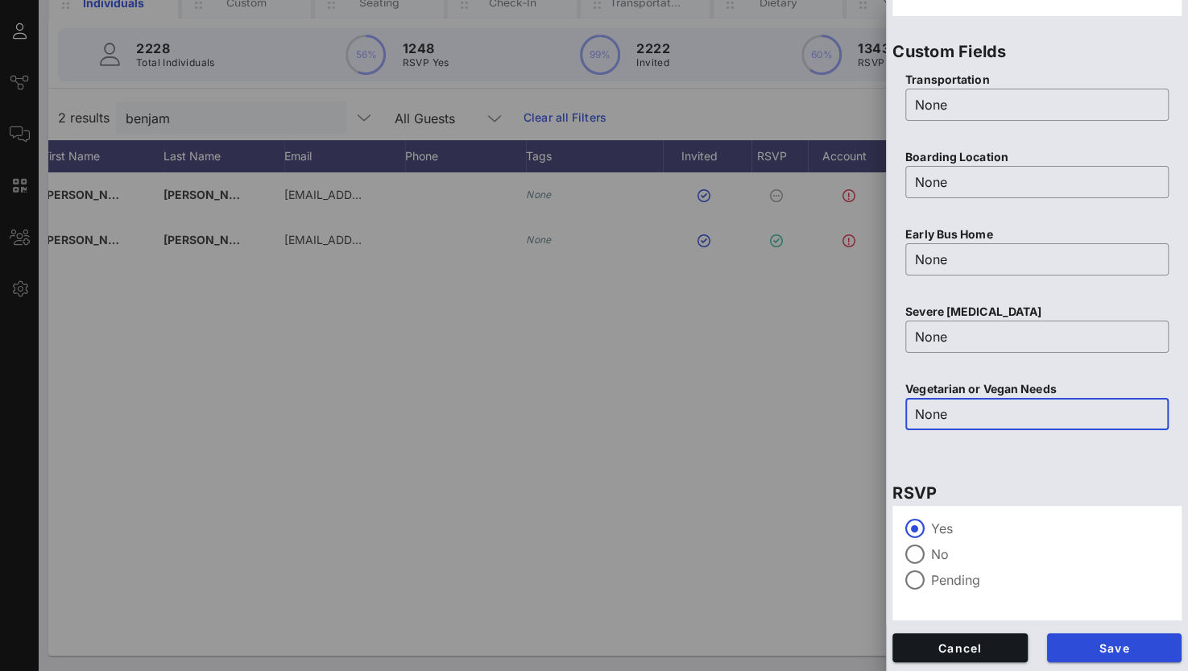
drag, startPoint x: 955, startPoint y: 420, endPoint x: 857, endPoint y: 419, distance: 98.2
click at [857, 419] on div "Event Builder Guests Journeys Comms QR Scanner Team Settings Sun River Health 5…" at bounding box center [594, 272] width 1188 height 799
type input "B"
type input "Vegetarian"
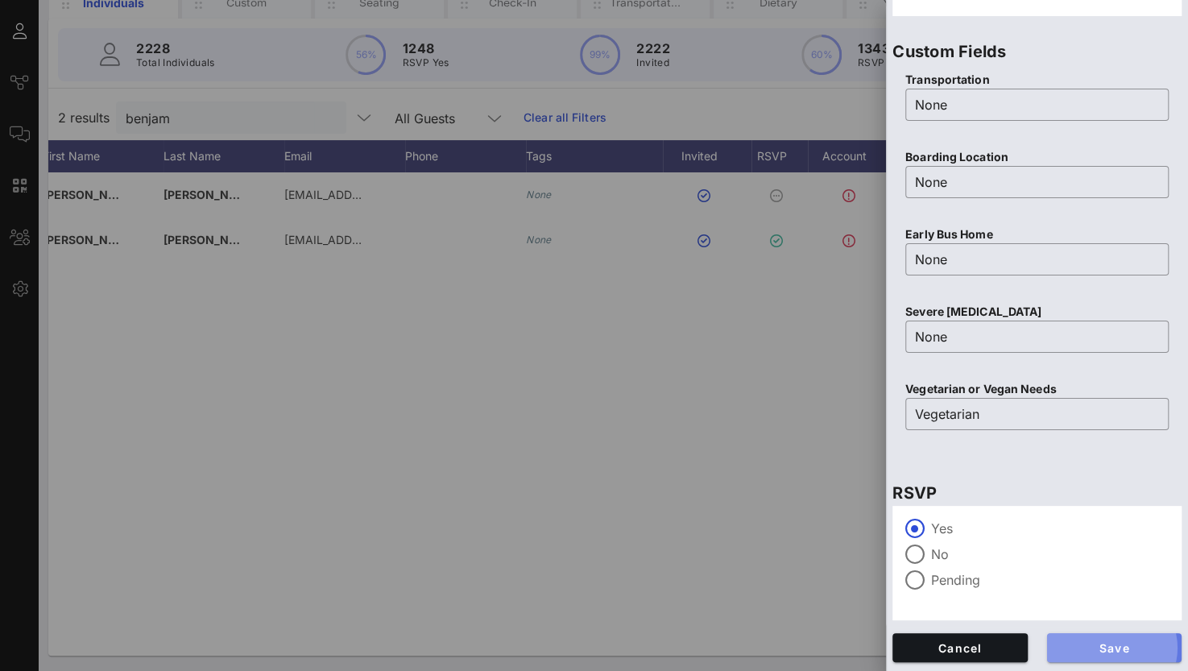
click at [1079, 648] on span "Save" at bounding box center [1115, 648] width 110 height 14
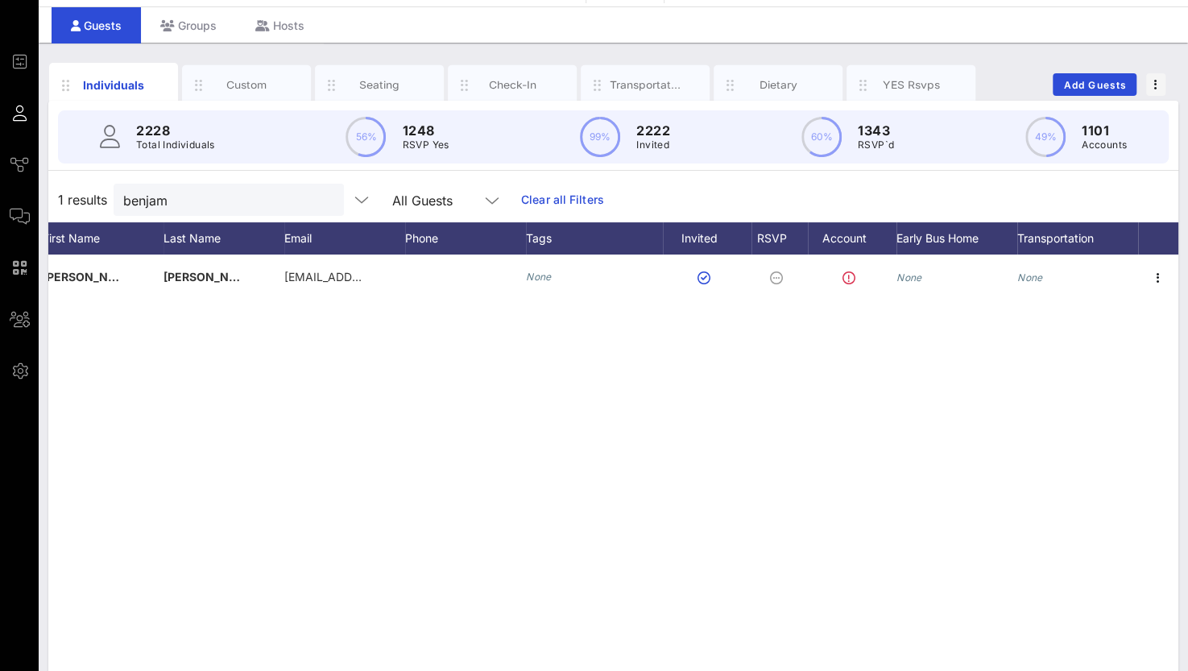
scroll to position [0, 0]
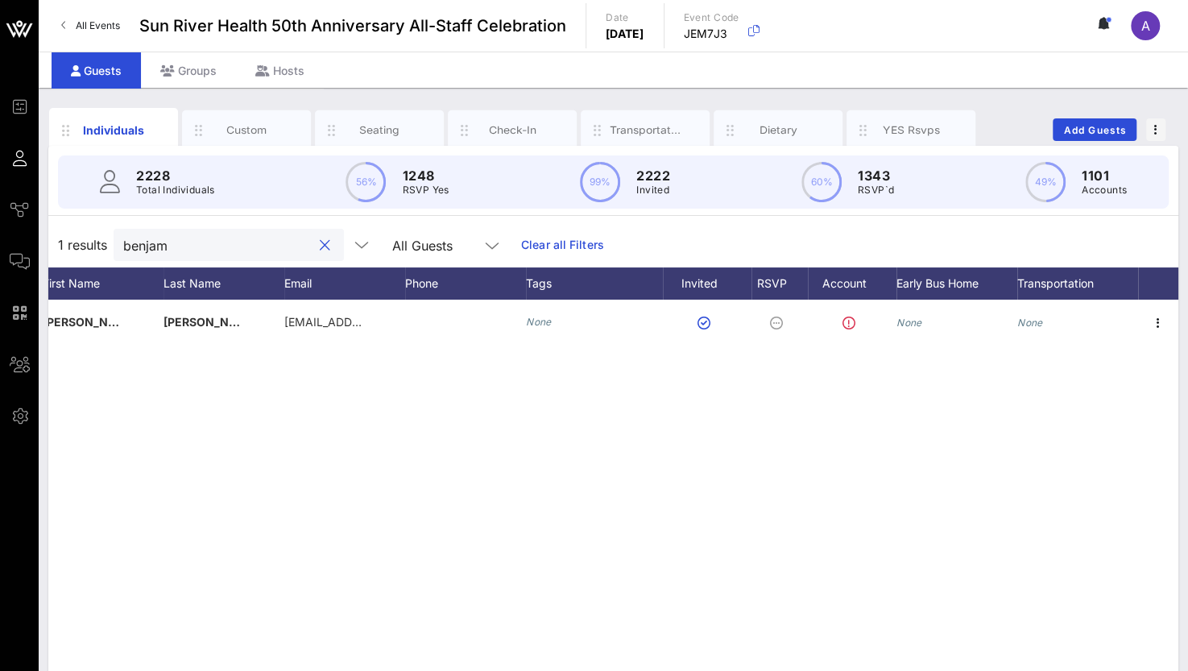
click at [224, 252] on input "benjam" at bounding box center [217, 244] width 188 height 21
click at [221, 232] on div "benjam" at bounding box center [217, 245] width 188 height 32
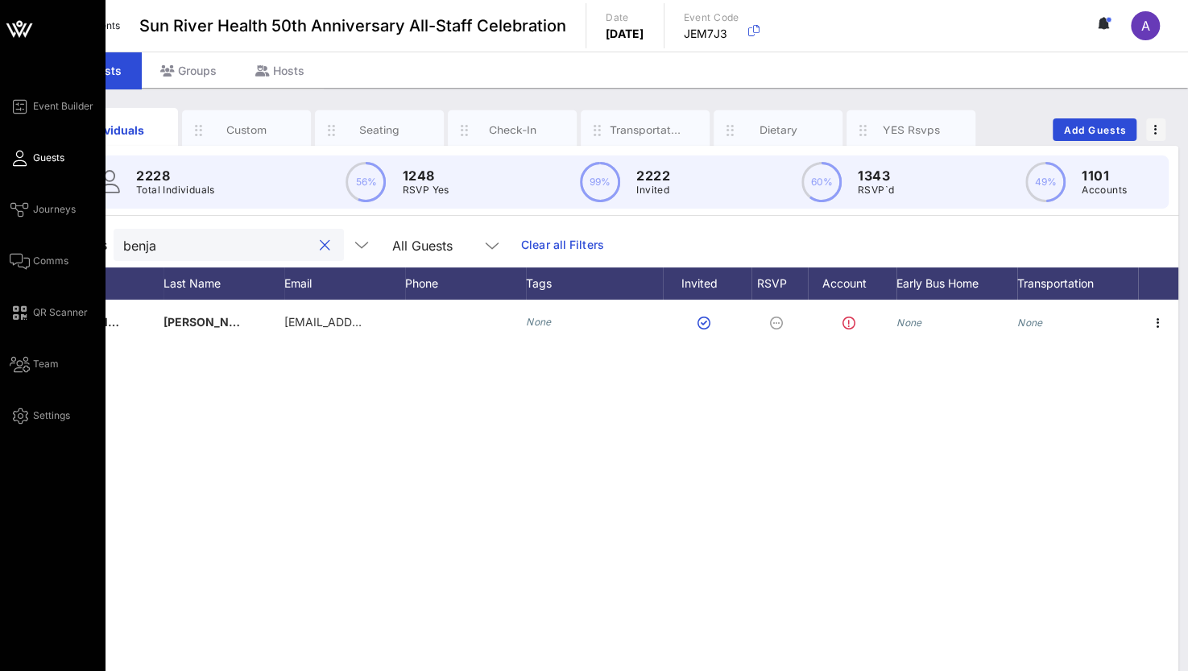
drag, startPoint x: 221, startPoint y: 242, endPoint x: 23, endPoint y: 273, distance: 200.5
click at [23, 273] on div "Event Builder Guests Journeys Comms QR Scanner Team Settings Sun River Health 5…" at bounding box center [594, 399] width 1188 height 799
type input "s"
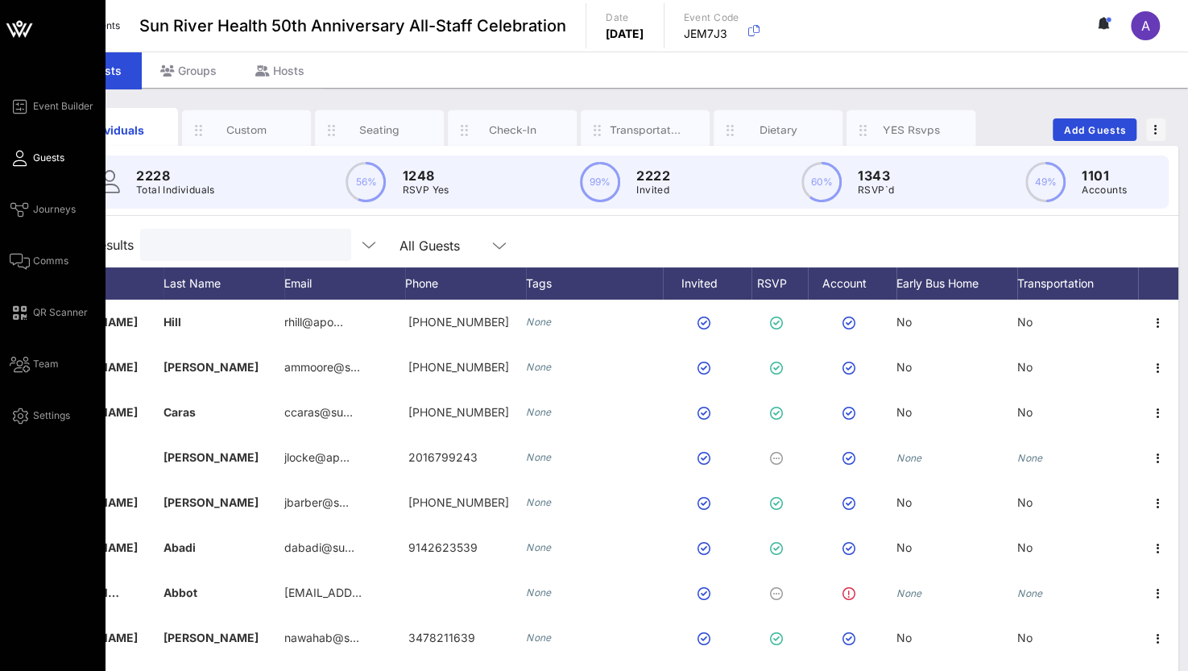
type input "d"
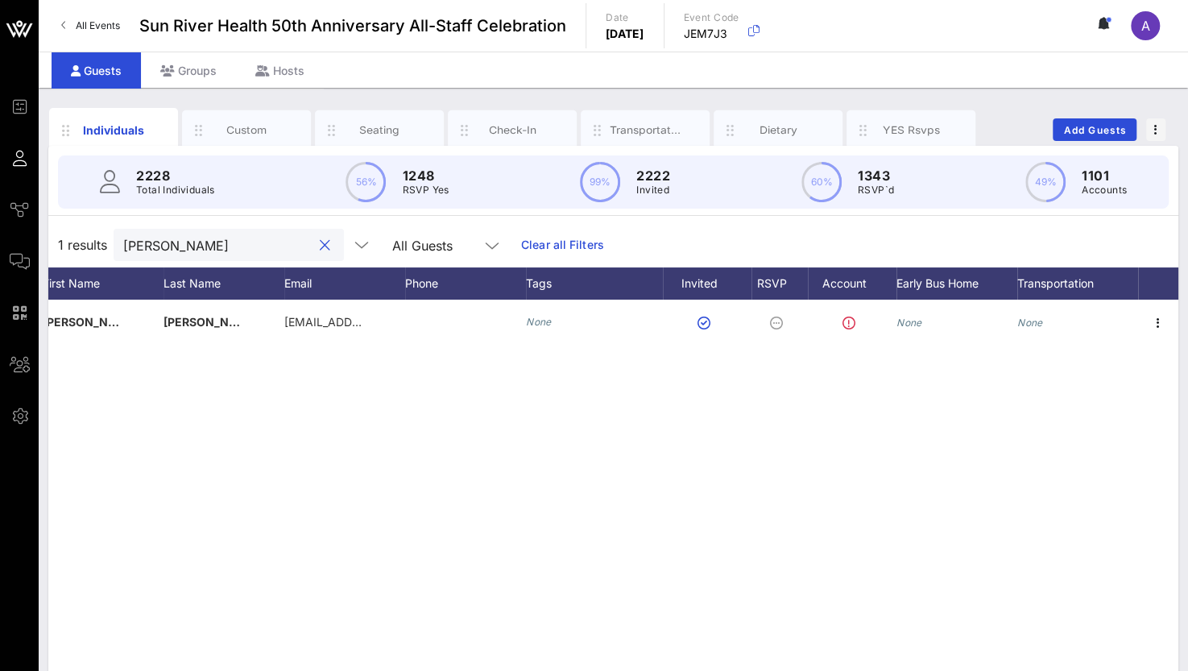
drag, startPoint x: 185, startPoint y: 244, endPoint x: 106, endPoint y: 246, distance: 78.9
click at [106, 246] on div "1 results [PERSON_NAME] All Guests Clear all Filters" at bounding box center [613, 244] width 1130 height 45
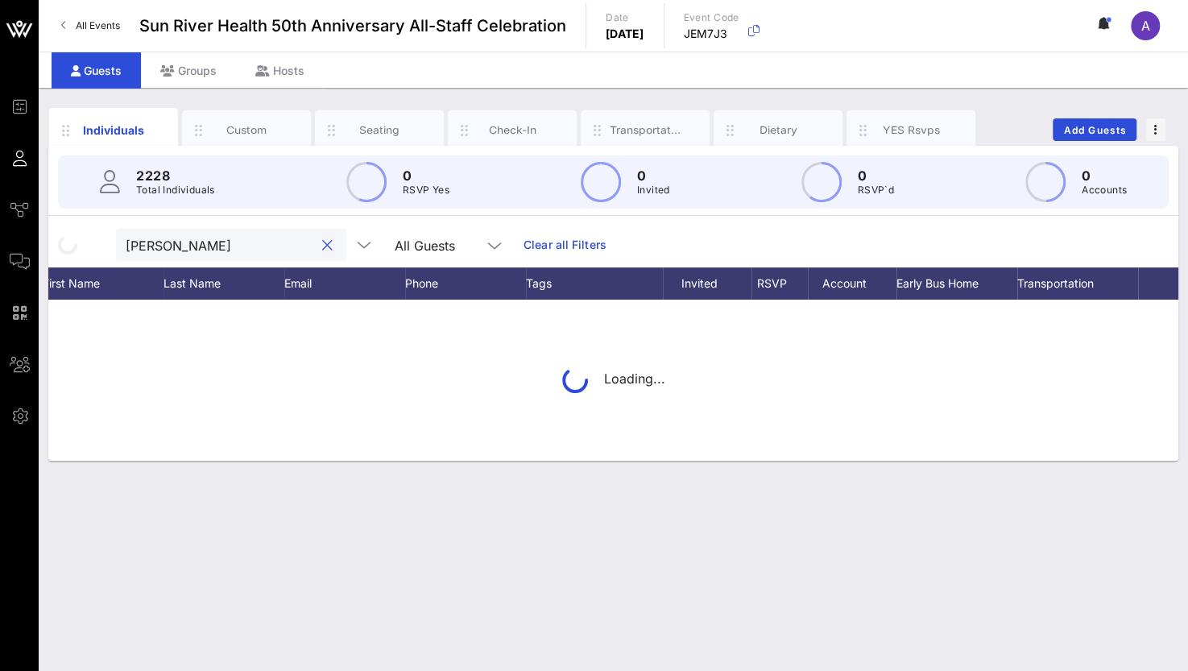
type input "[PERSON_NAME]"
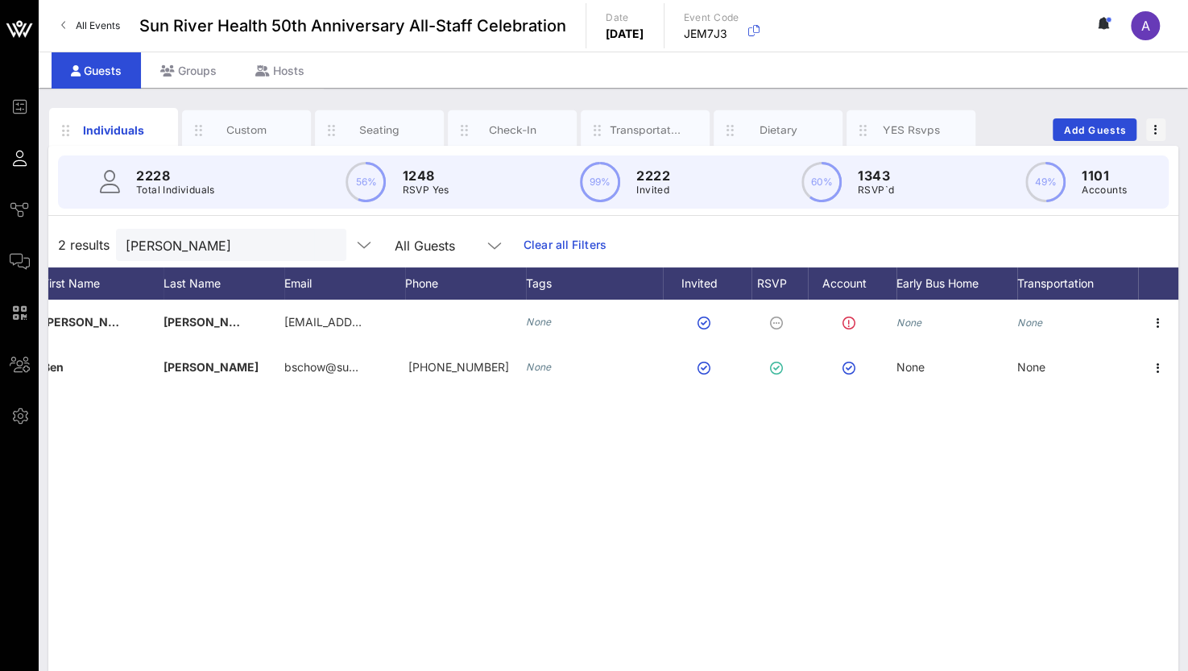
click at [89, 417] on div "S [PERSON_NAME] [EMAIL_ADDRESS][DOMAIN_NAME] None None None B [PERSON_NAME] bsc…" at bounding box center [613, 541] width 1130 height 483
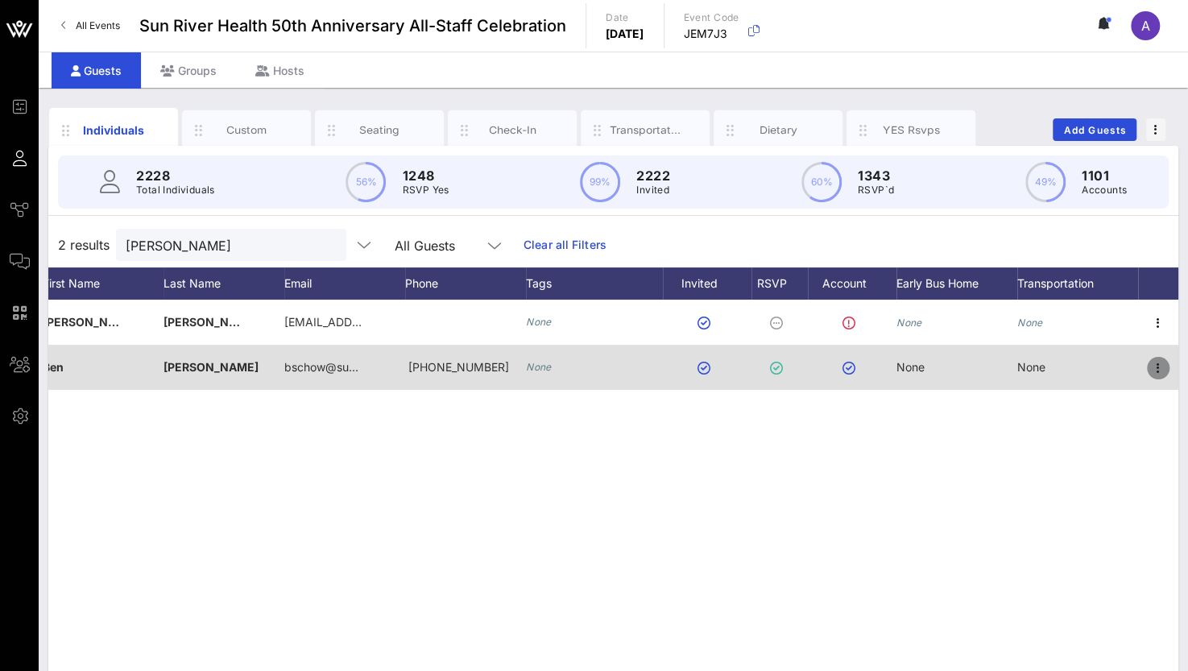
click at [1155, 365] on icon "button" at bounding box center [1157, 367] width 19 height 19
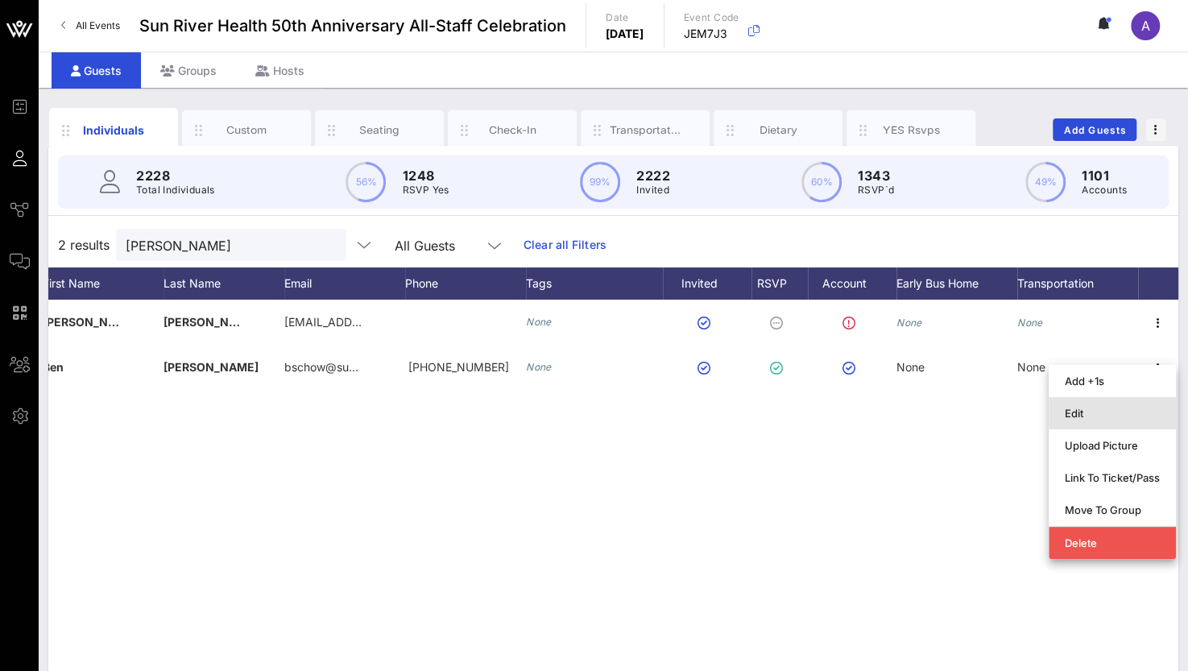
click at [1092, 410] on div "Edit" at bounding box center [1111, 413] width 95 height 13
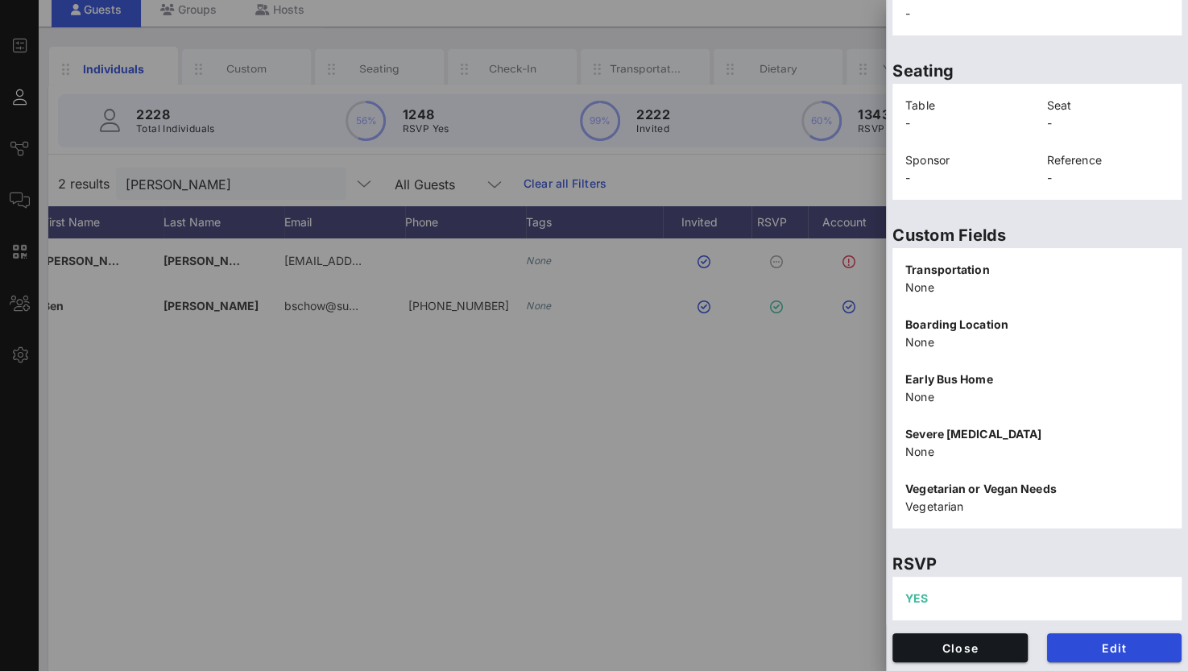
scroll to position [127, 0]
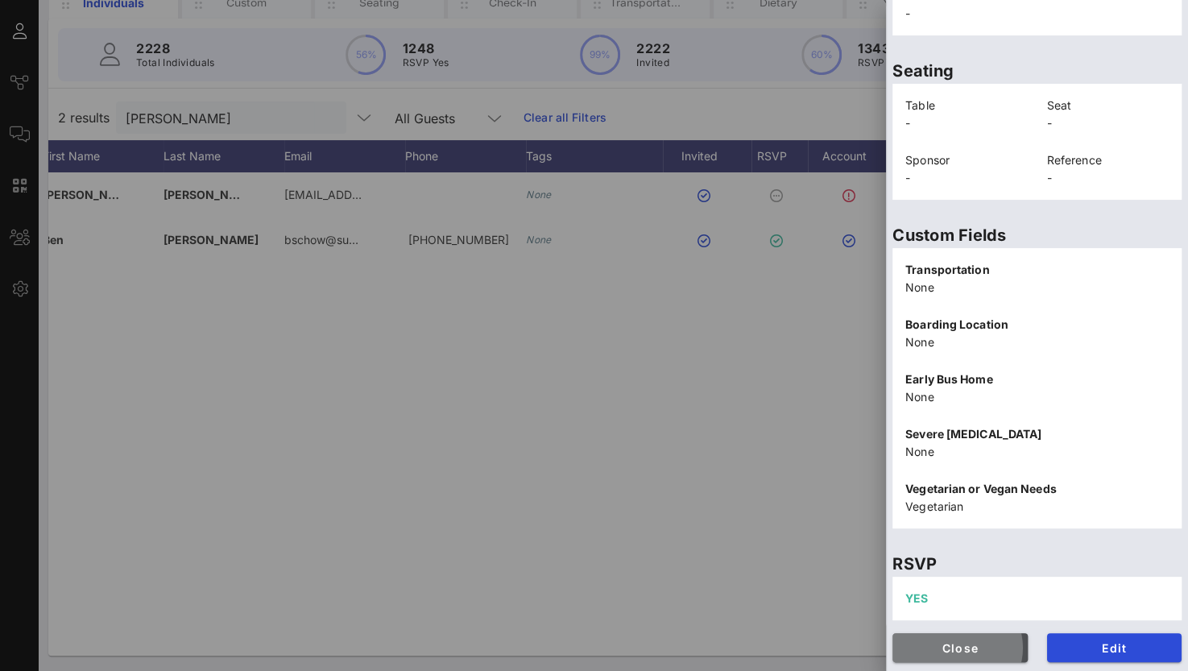
click at [981, 648] on span "Close" at bounding box center [960, 648] width 110 height 14
